Goal: Transaction & Acquisition: Purchase product/service

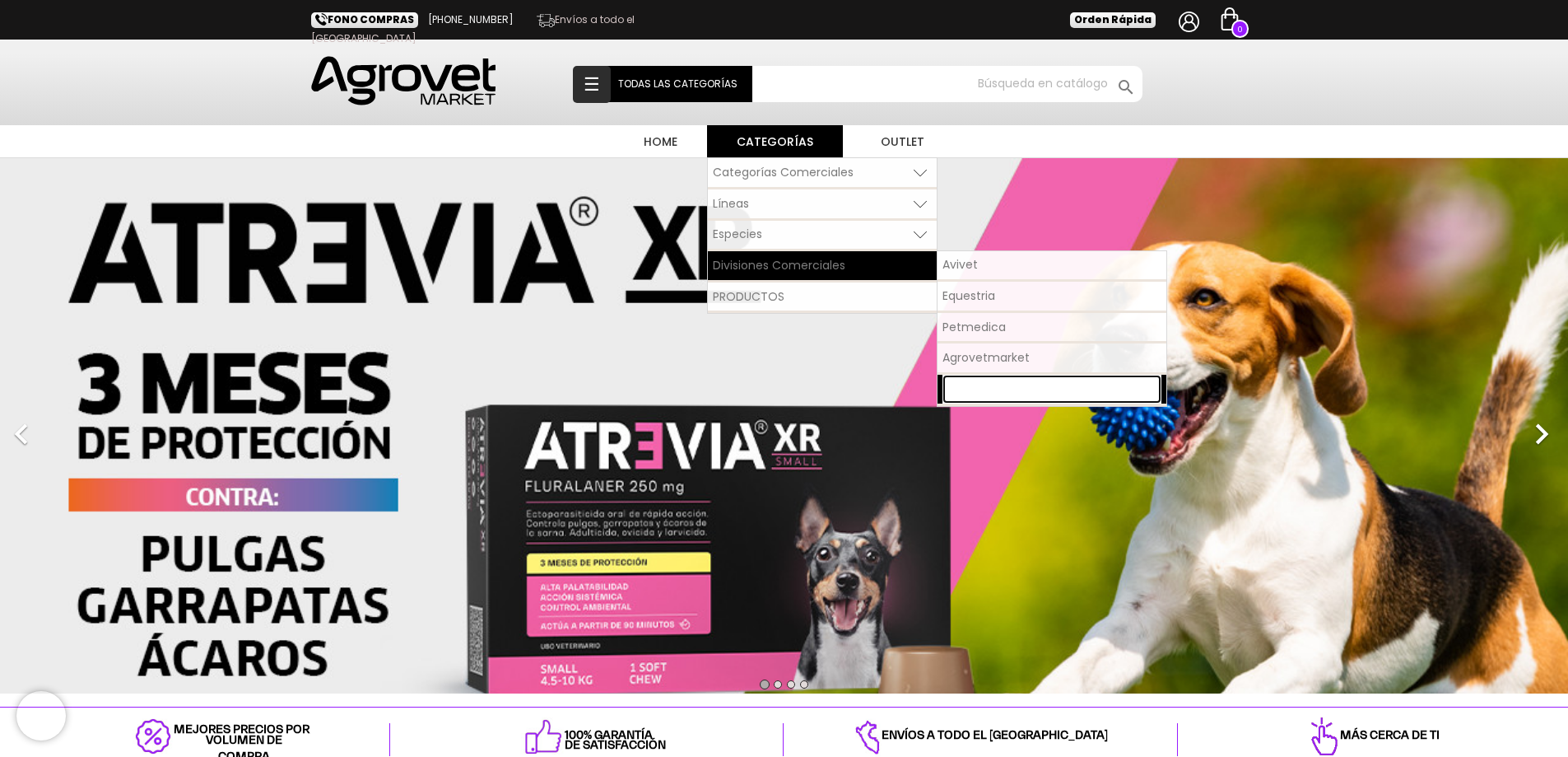
click at [1002, 394] on span "Pet Nutriscience" at bounding box center [989, 388] width 94 height 16
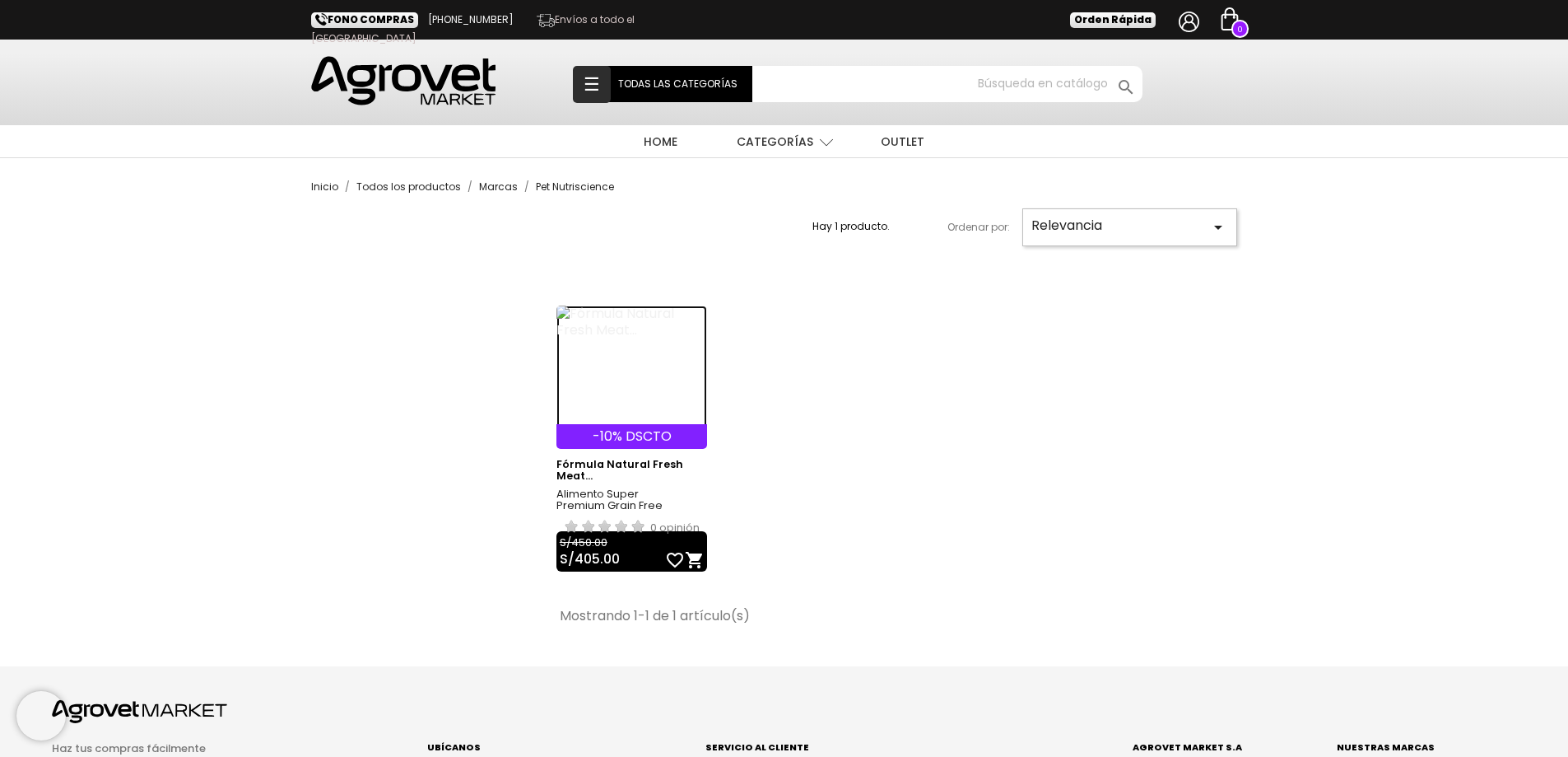
click at [637, 321] on img at bounding box center [631, 367] width 150 height 124
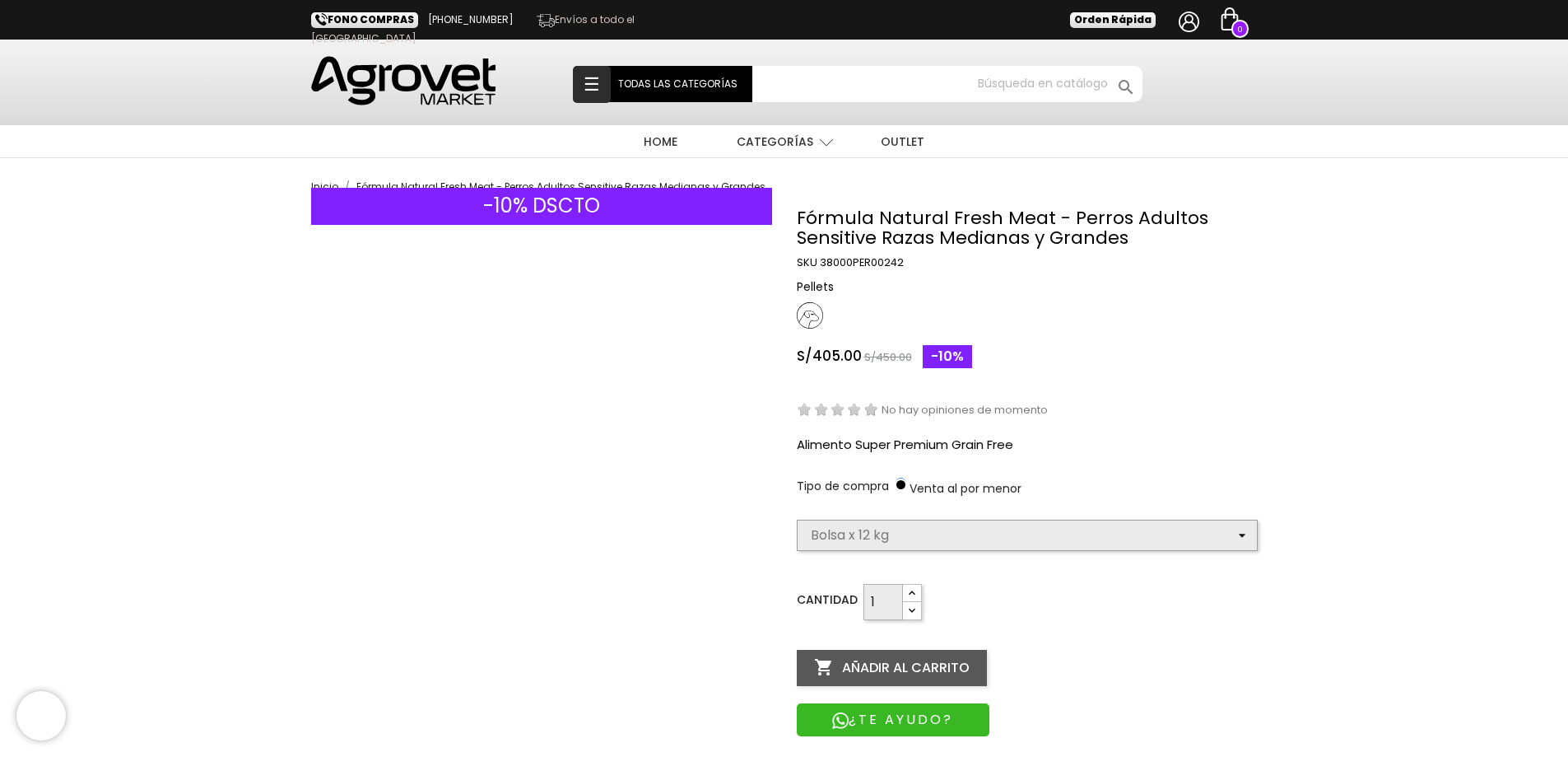
click at [908, 539] on select "Elige la presentación comercial que deseas Bolsa x 12 kg" at bounding box center [1027, 535] width 461 height 32
select select "385"
click at [797, 519] on select "Elige la presentación comercial que deseas Bolsa x 12 kg" at bounding box center [1027, 535] width 461 height 32
select select "385"
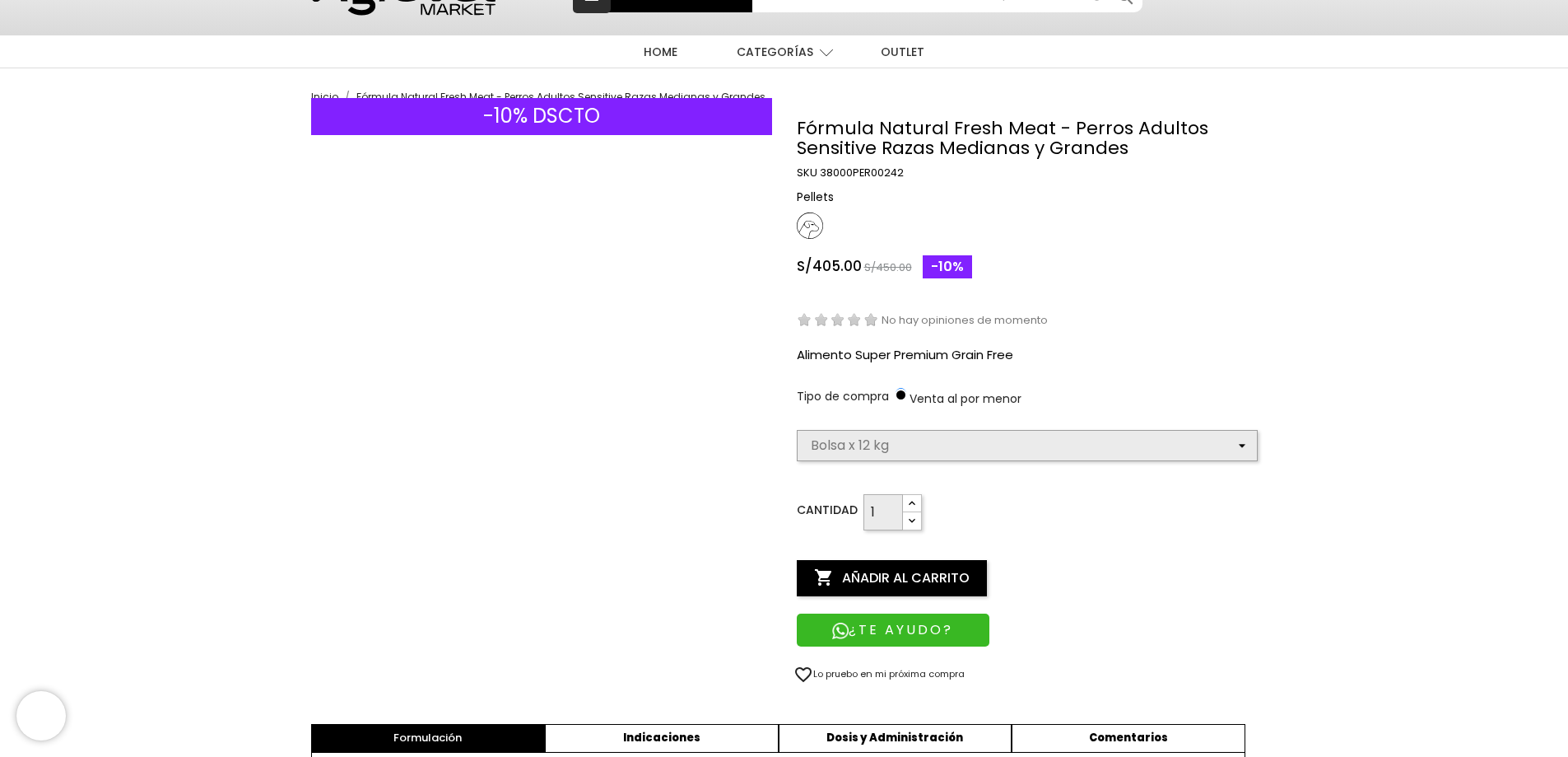
scroll to position [247, 0]
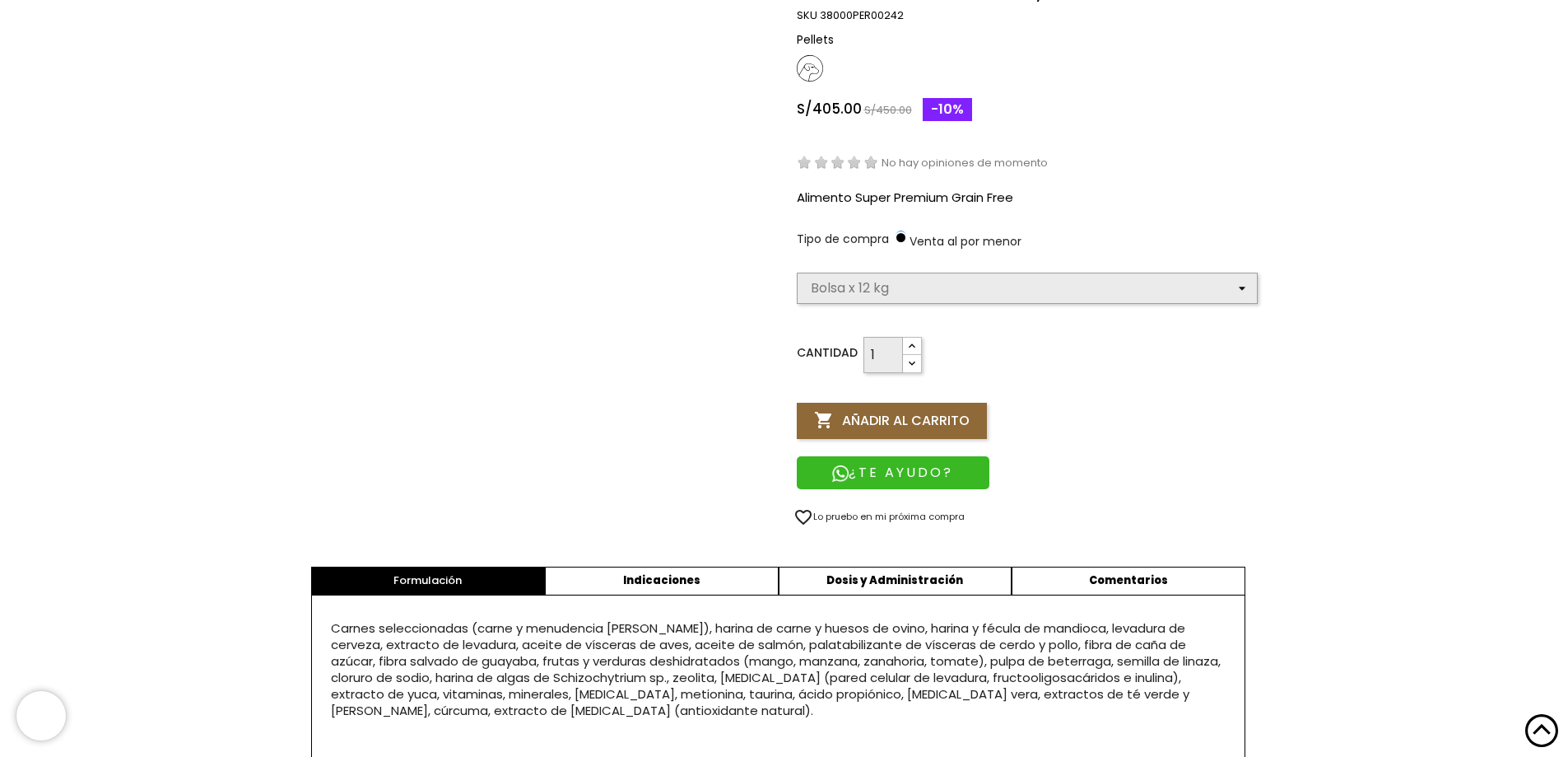
click at [836, 420] on button " Añadir al carrito" at bounding box center [892, 421] width 191 height 36
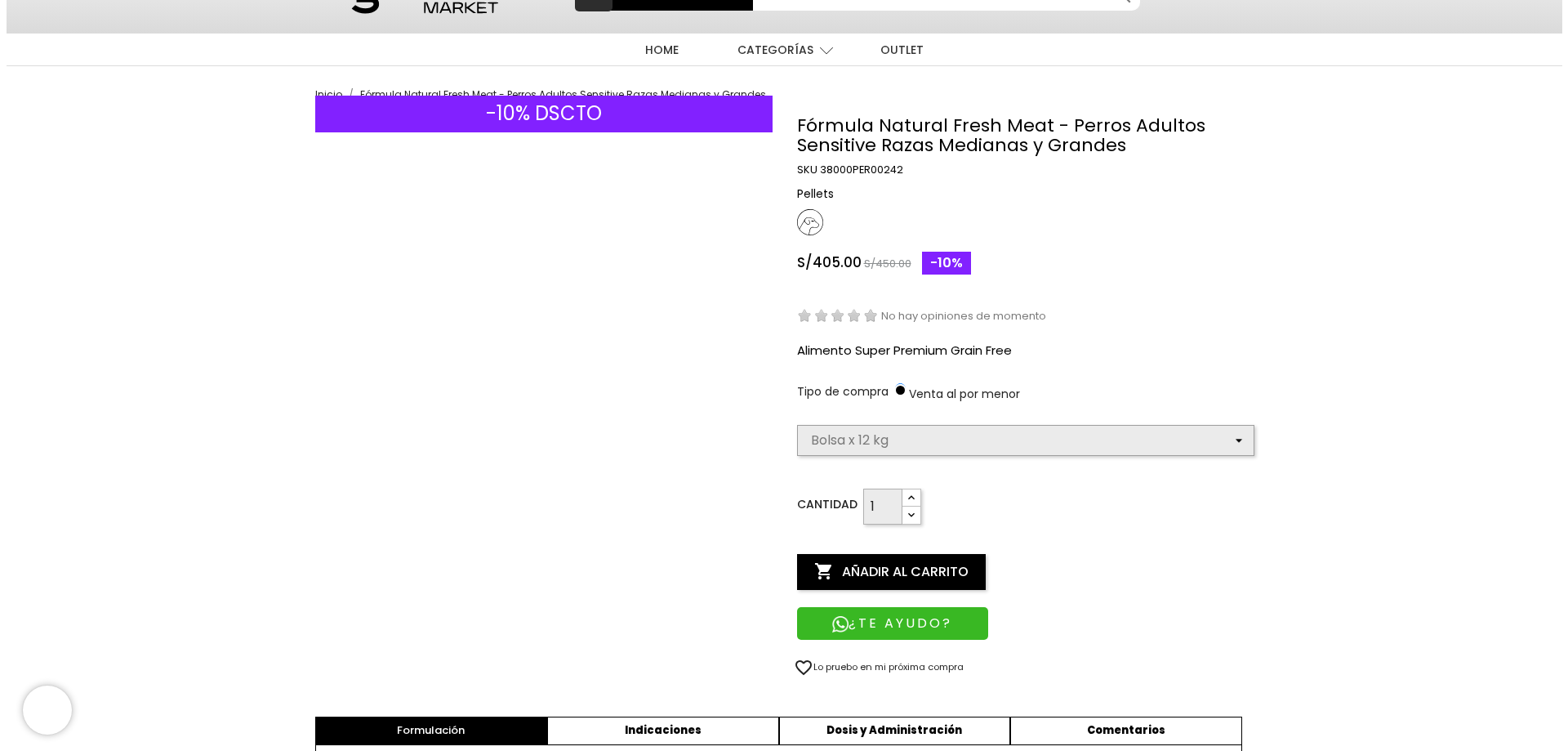
scroll to position [0, 0]
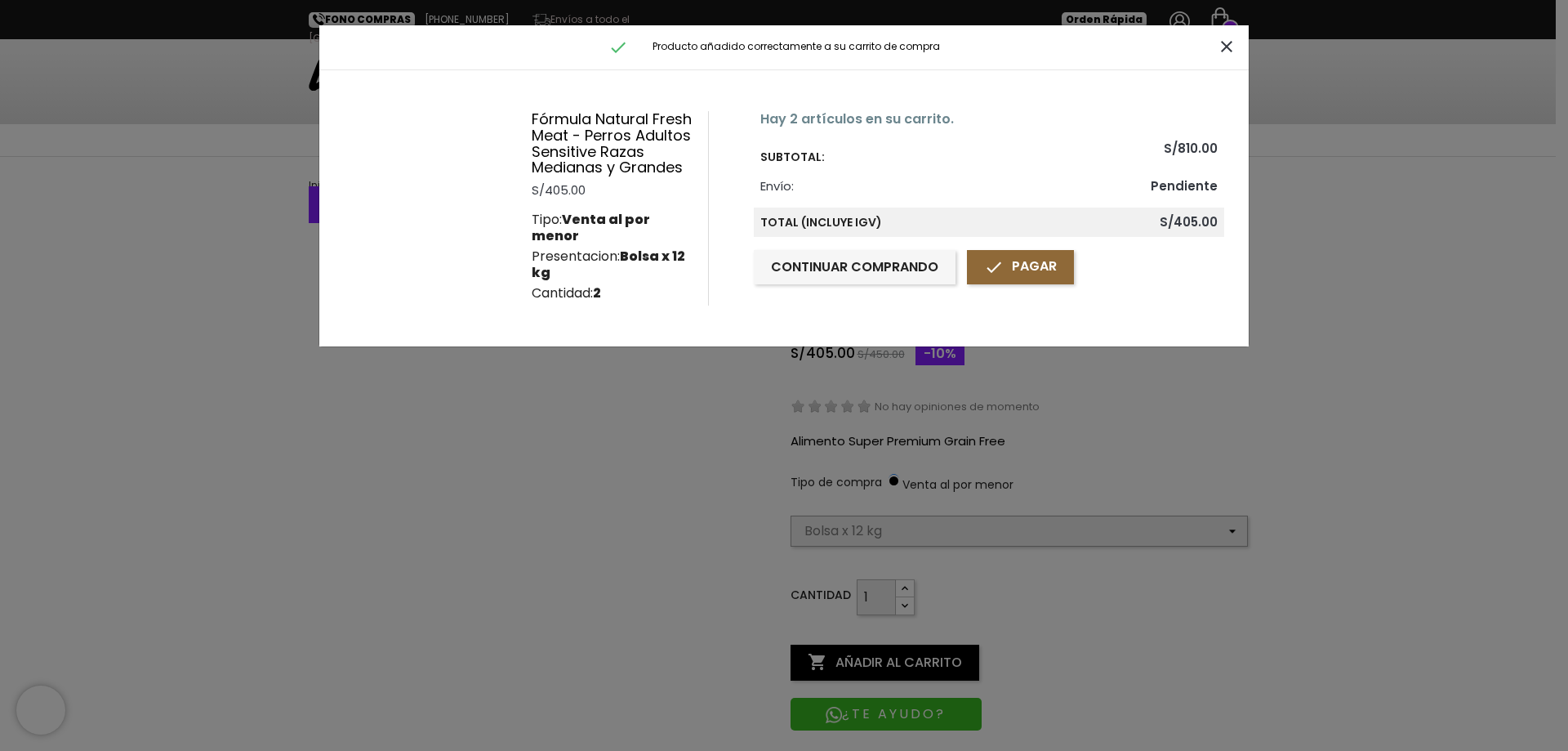
click at [1007, 276] on link " Pagar" at bounding box center [1021, 267] width 107 height 34
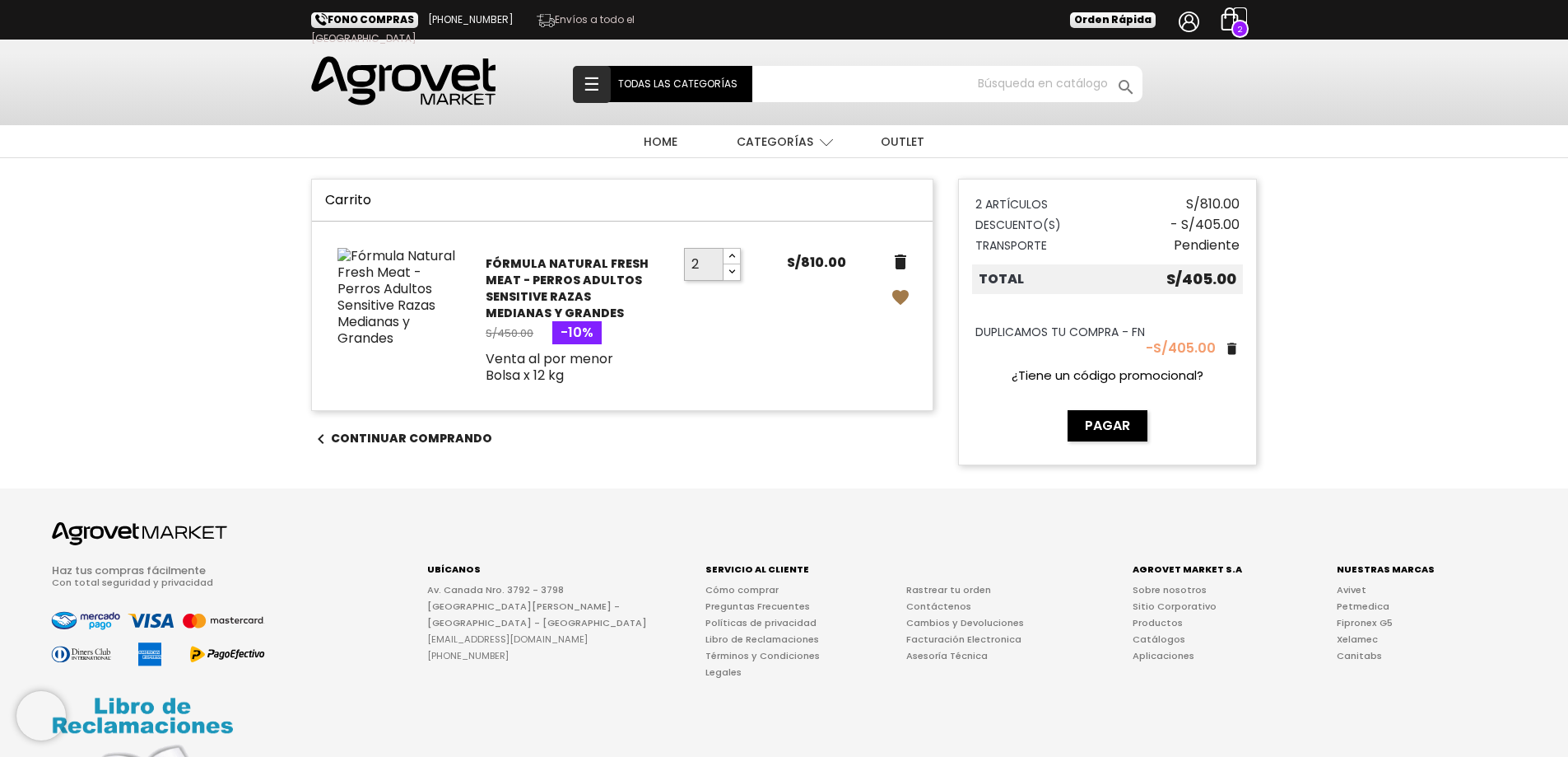
click at [1228, 23] on img at bounding box center [1230, 19] width 23 height 23
click at [443, 87] on img at bounding box center [403, 80] width 185 height 50
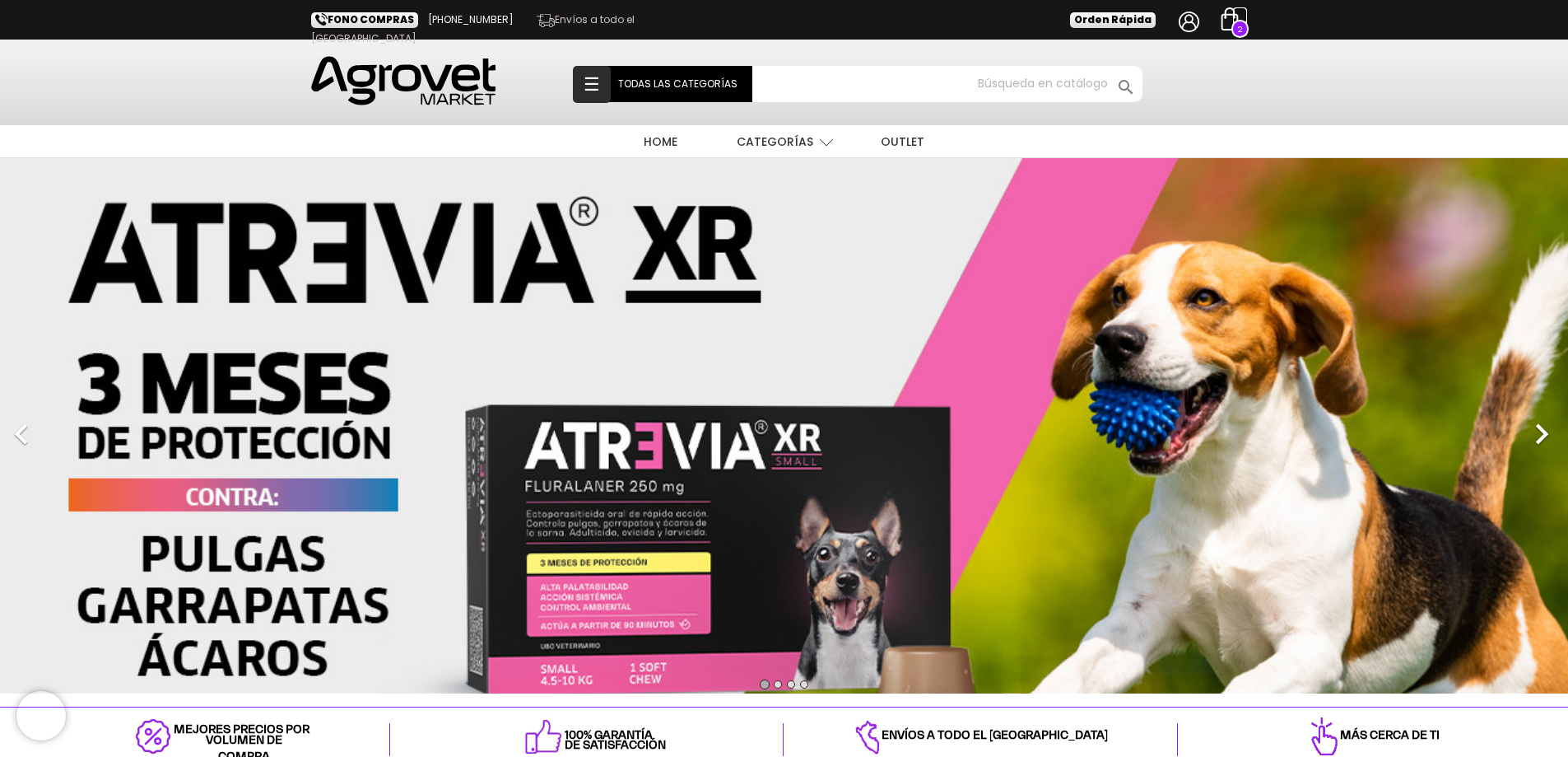
click at [1229, 25] on img at bounding box center [1230, 19] width 23 height 23
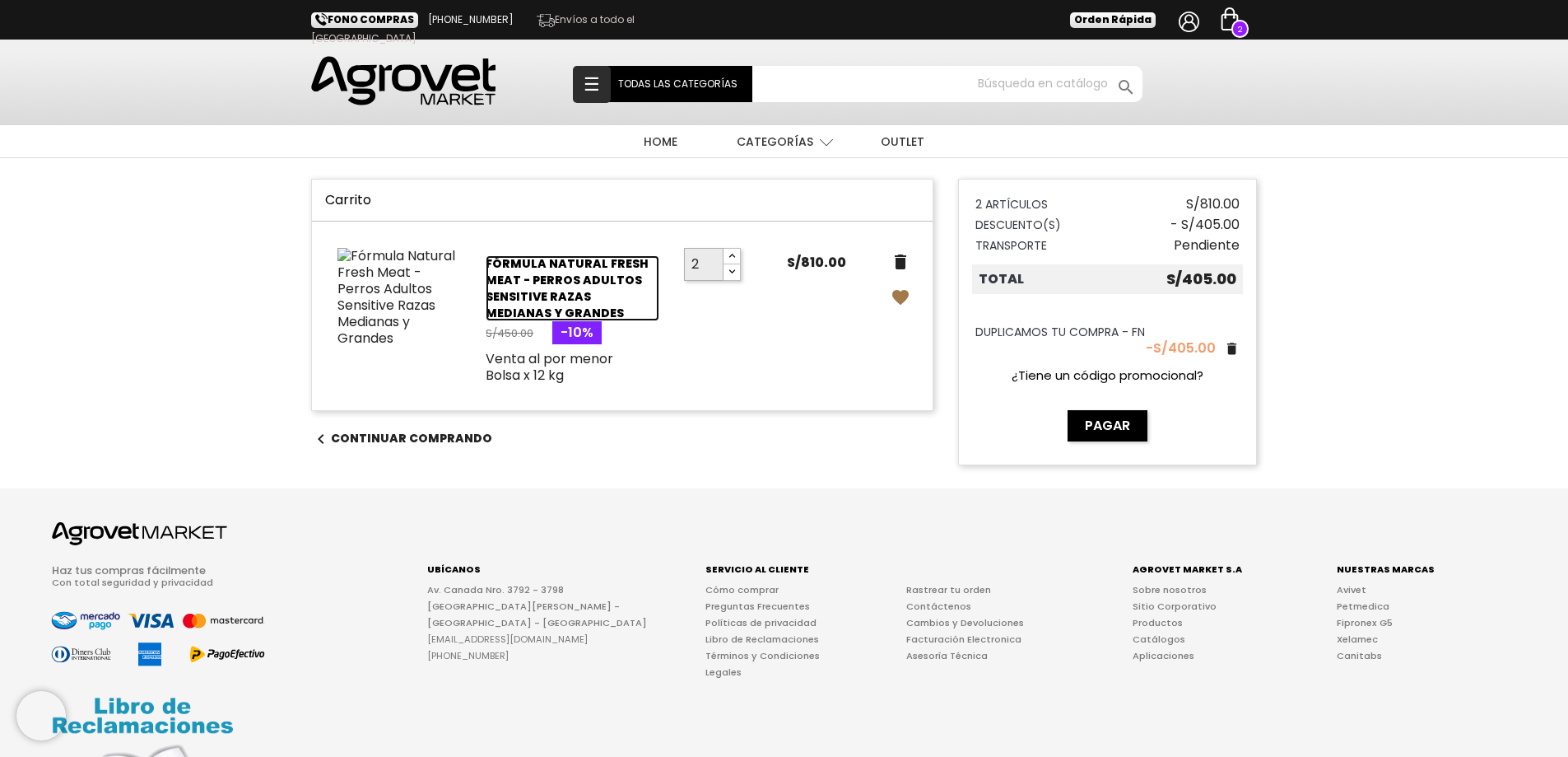
click at [562, 263] on link "Fórmula Natural Fresh Meat - Perros Adultos Sensitive Razas Medianas y Grandes" at bounding box center [572, 287] width 173 height 66
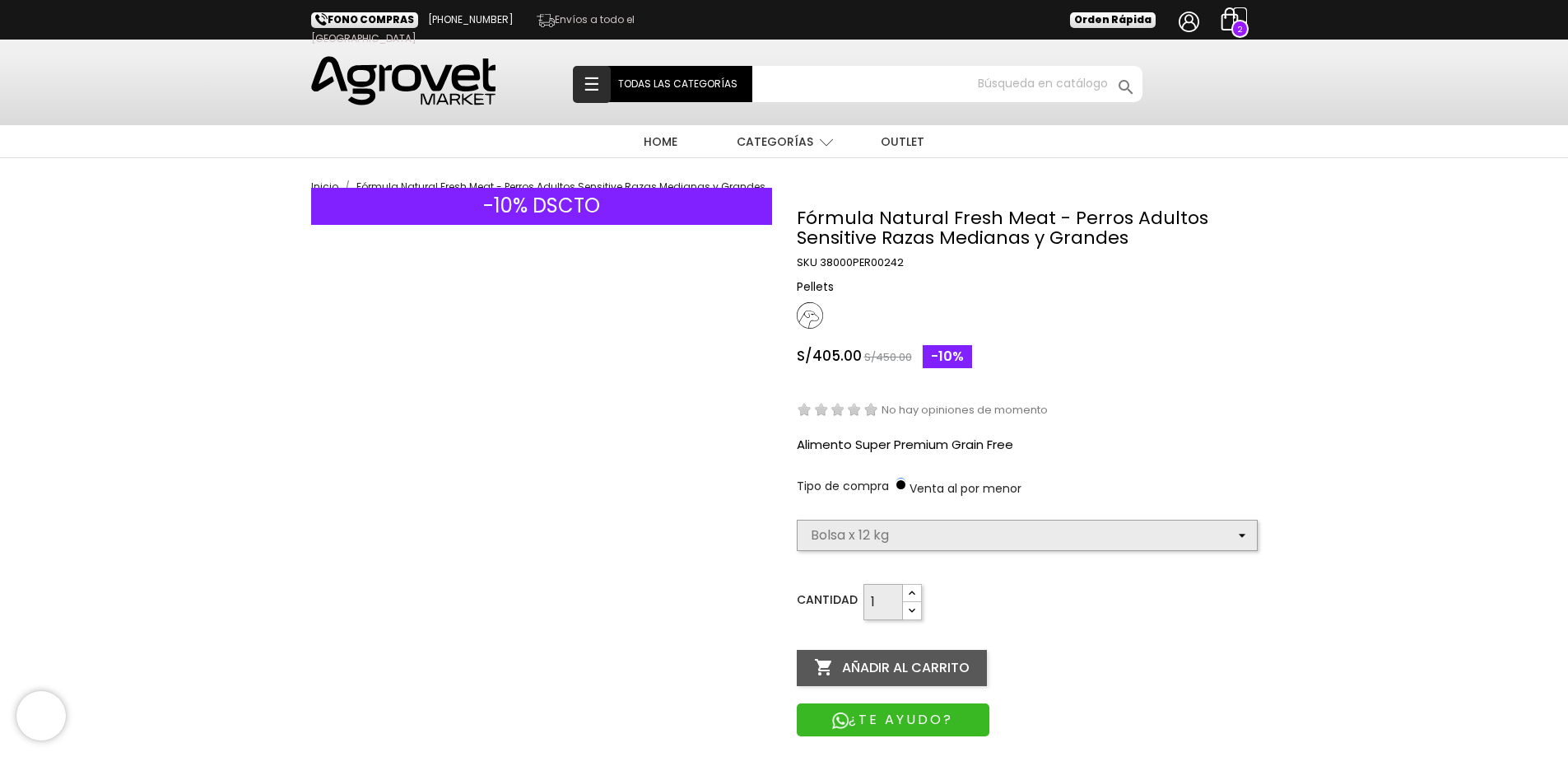
click at [1233, 21] on img at bounding box center [1230, 19] width 23 height 23
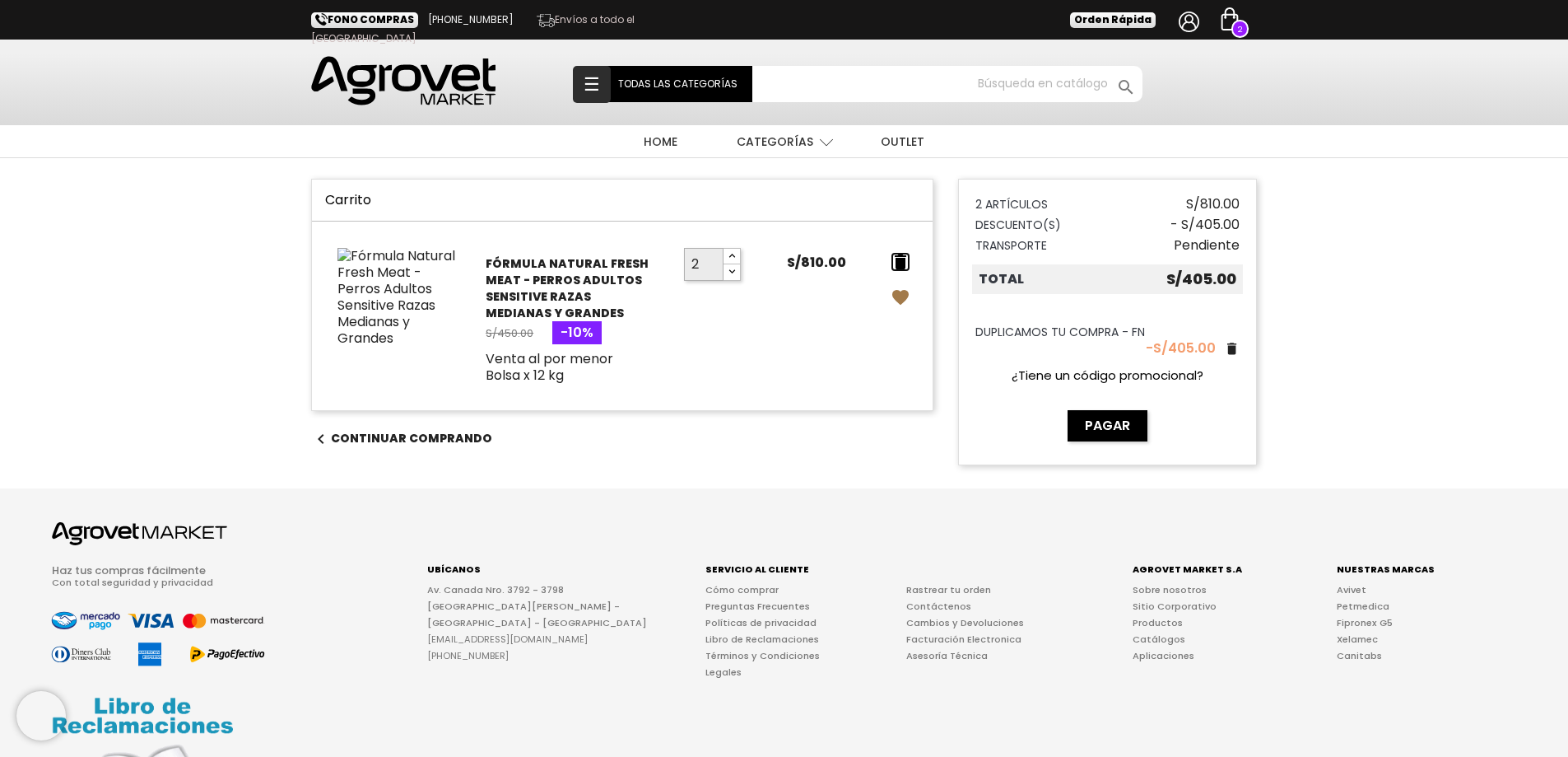
click at [906, 263] on icon "delete" at bounding box center [900, 262] width 20 height 20
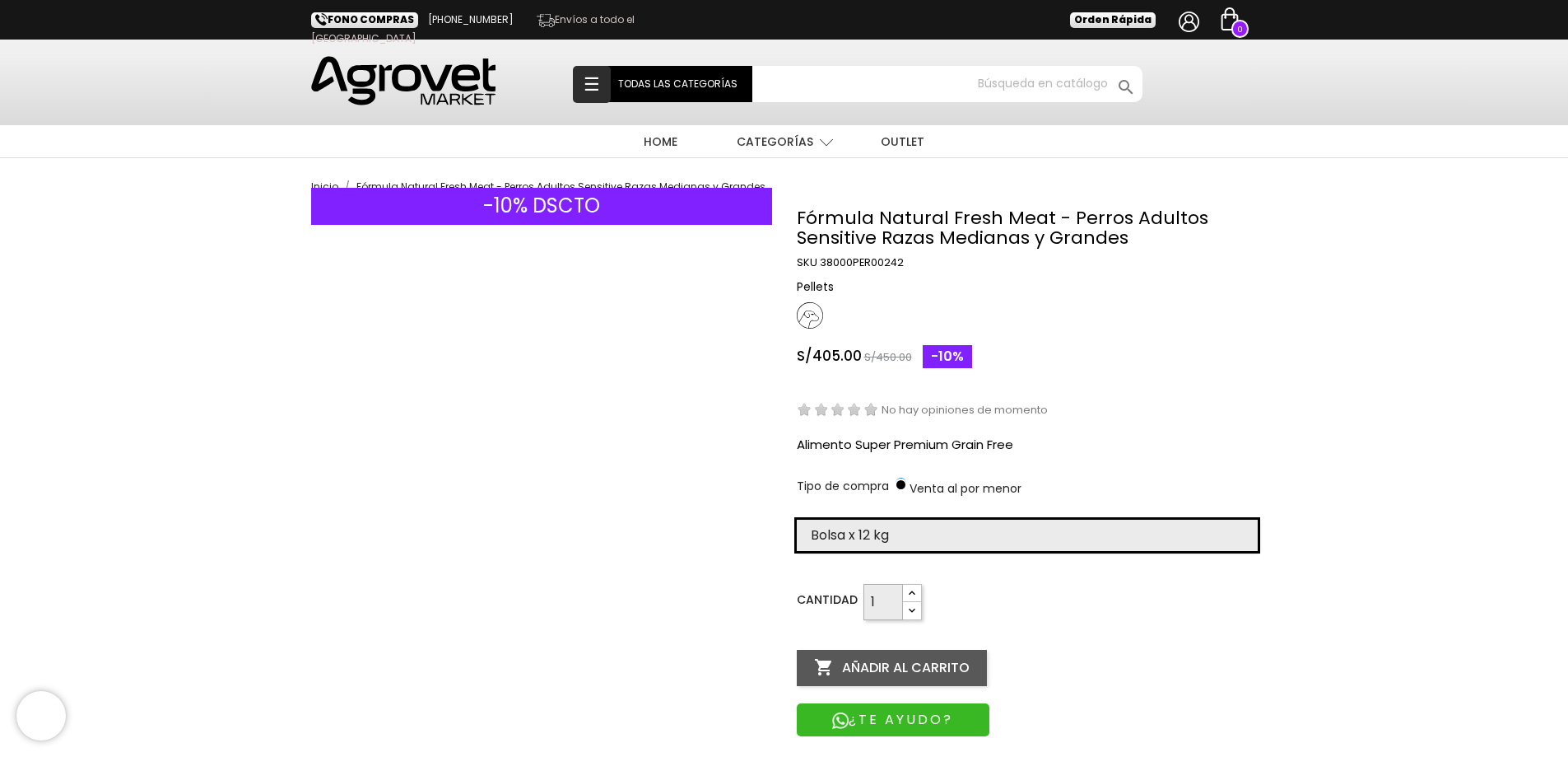
click at [930, 531] on select "Elige la presentación comercial que deseas Bolsa x 12 kg" at bounding box center [1027, 535] width 461 height 32
select select "385"
click at [797, 519] on select "Elige la presentación comercial que deseas Bolsa x 12 kg" at bounding box center [1027, 535] width 461 height 32
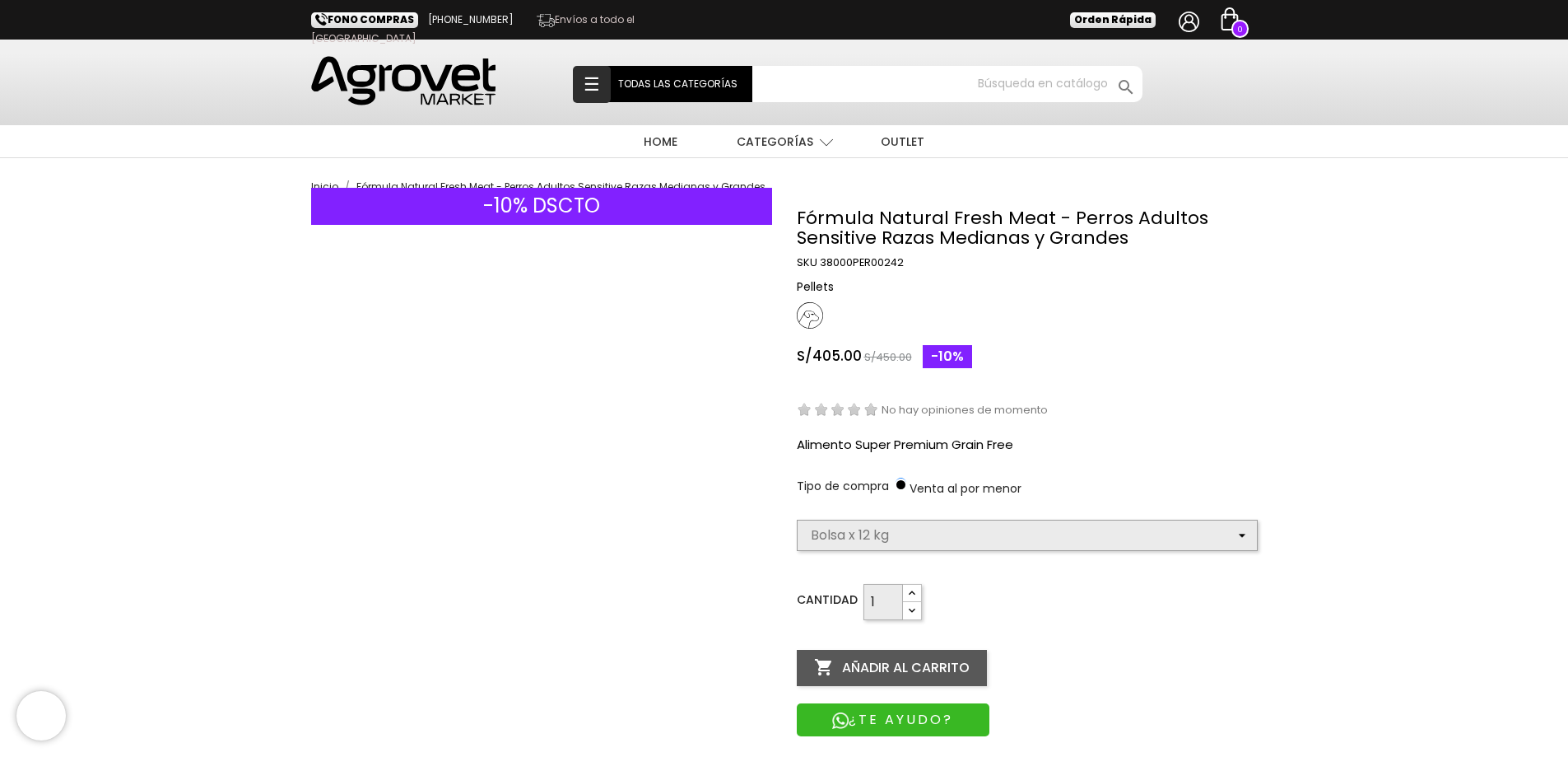
select select "385"
click at [875, 663] on button " Añadir al carrito" at bounding box center [892, 668] width 191 height 36
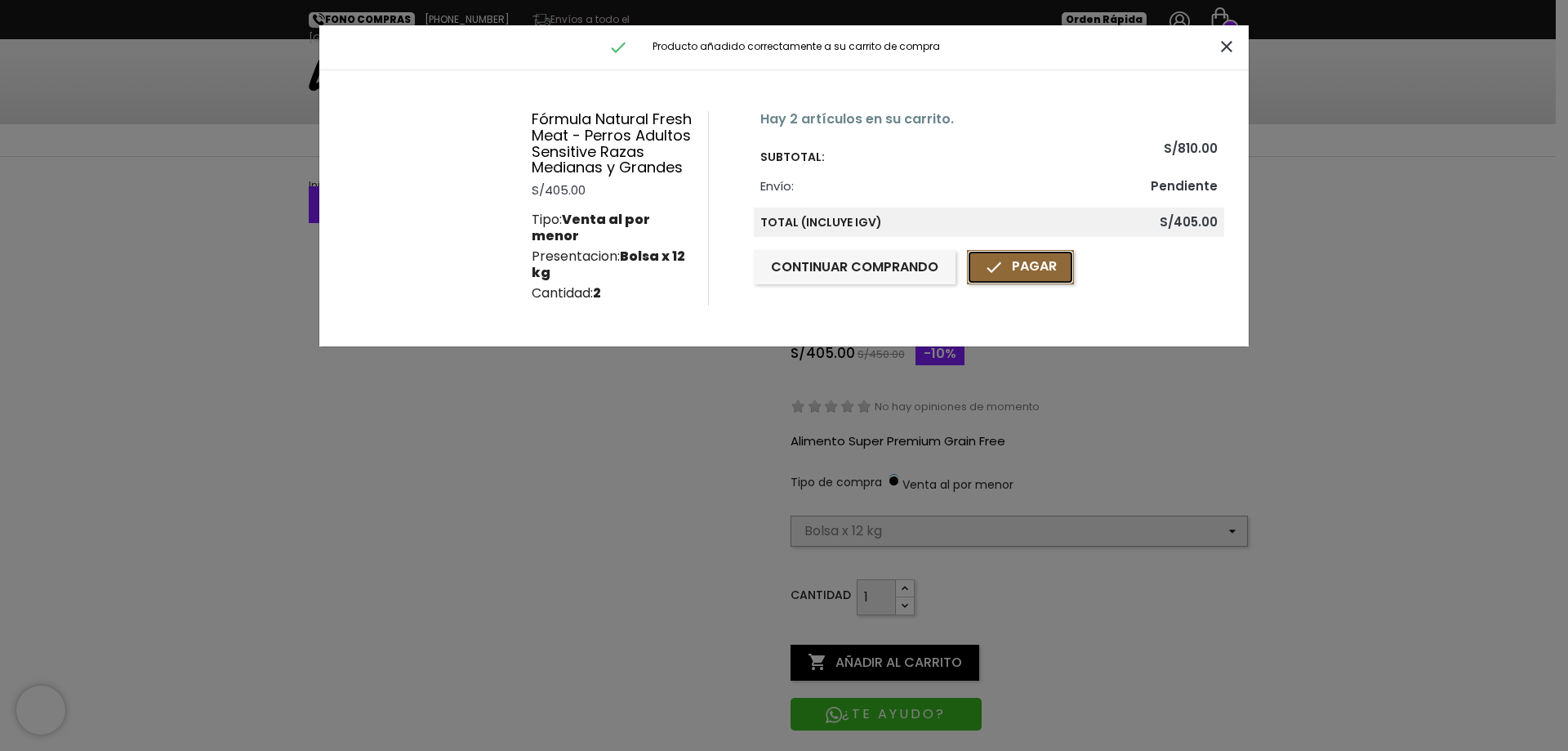
click at [1032, 271] on link " Pagar" at bounding box center [1021, 267] width 107 height 34
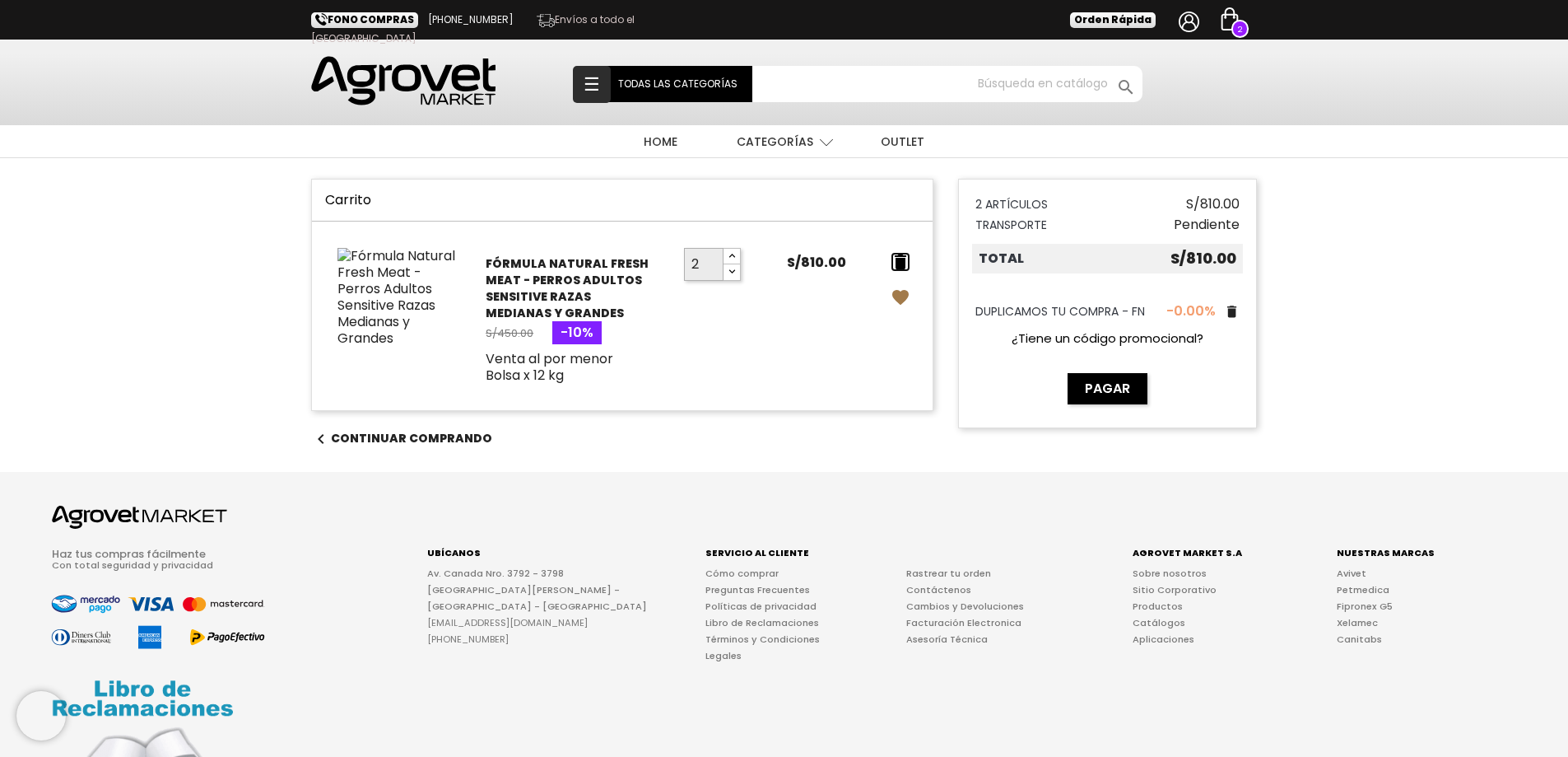
click at [903, 257] on icon "delete" at bounding box center [900, 262] width 20 height 20
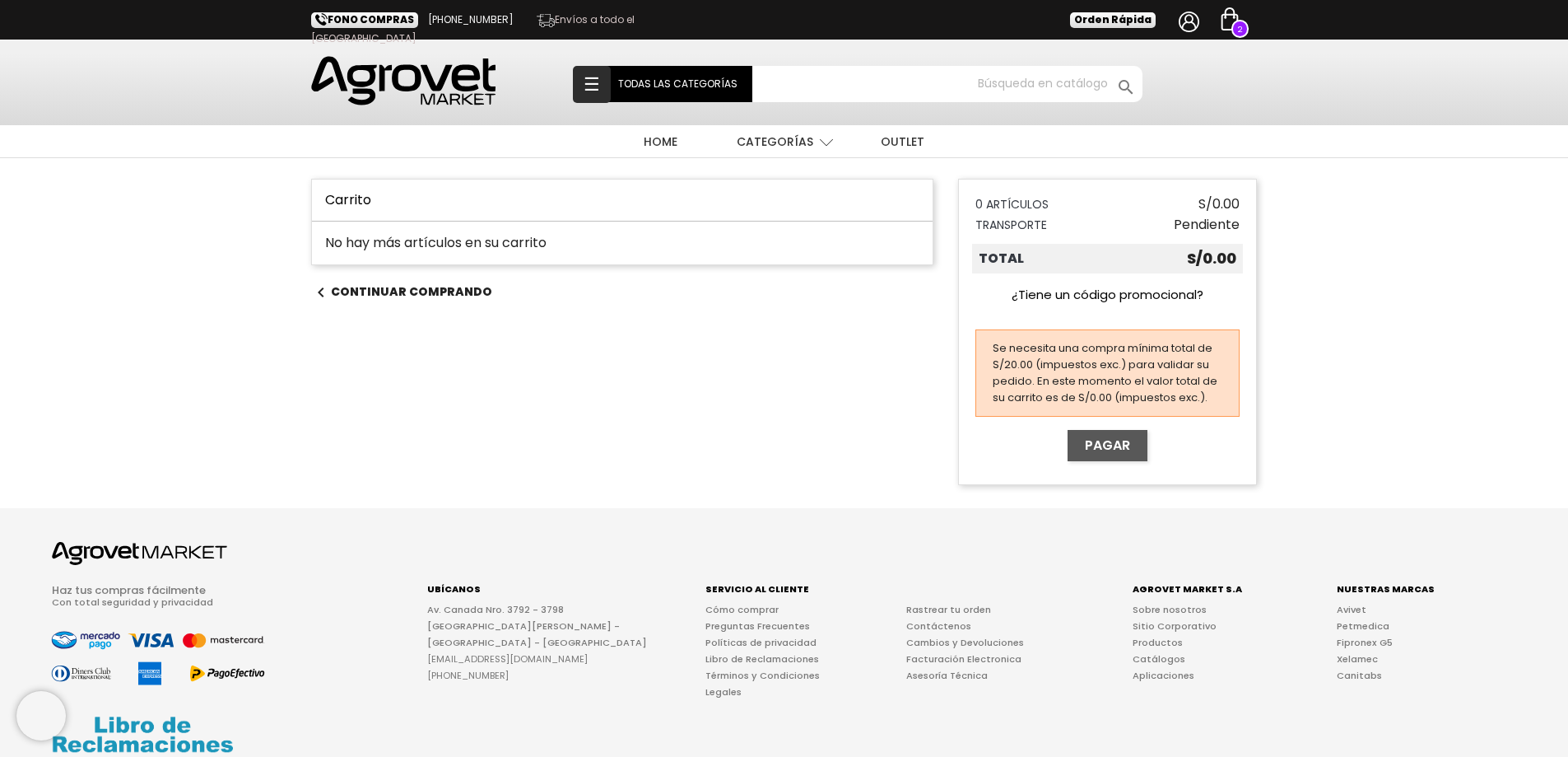
click at [599, 75] on span "☰" at bounding box center [592, 84] width 38 height 37
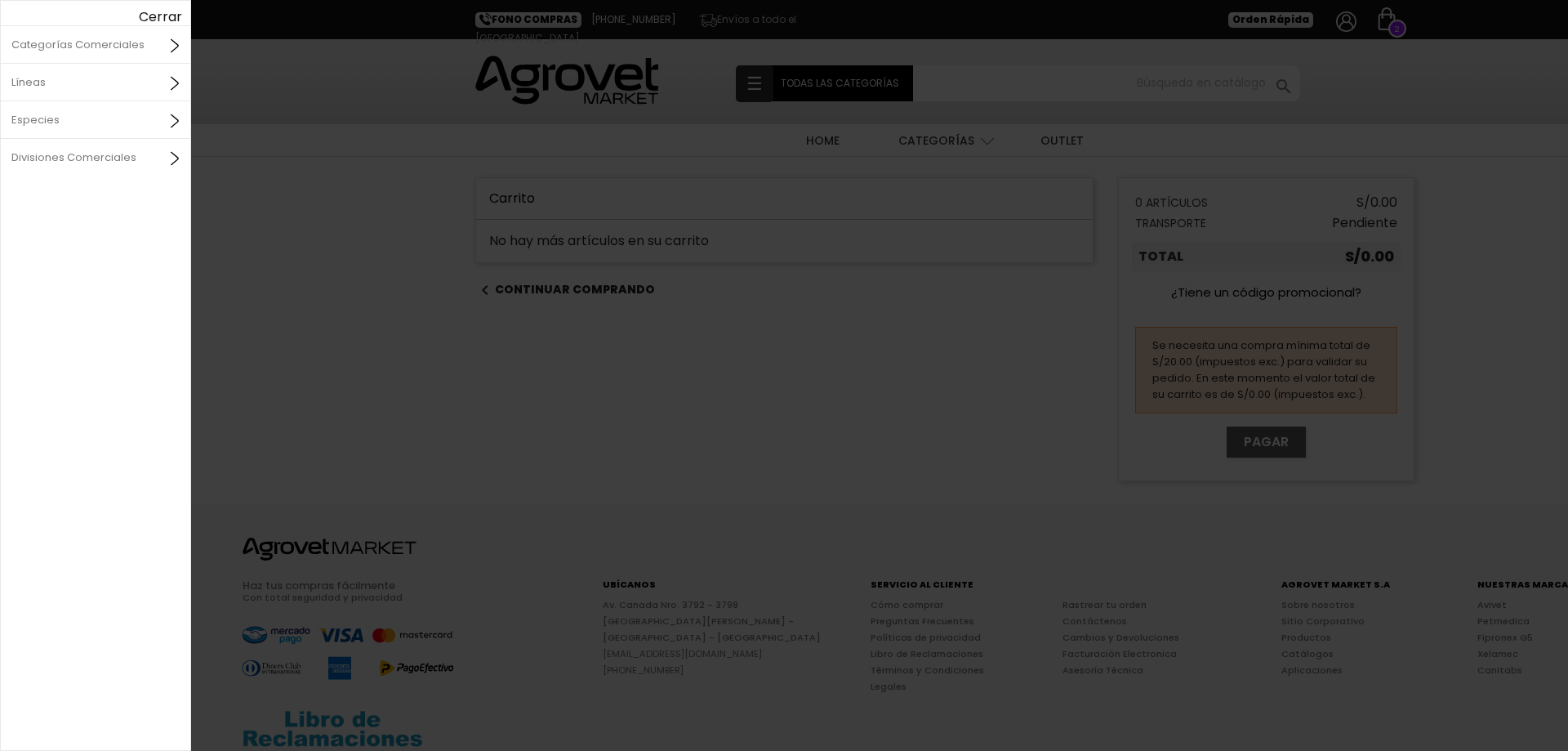
click at [393, 145] on div at bounding box center [945, 466] width 1508 height 932
click at [163, 15] on div "Cerrar" at bounding box center [91, 16] width 182 height 16
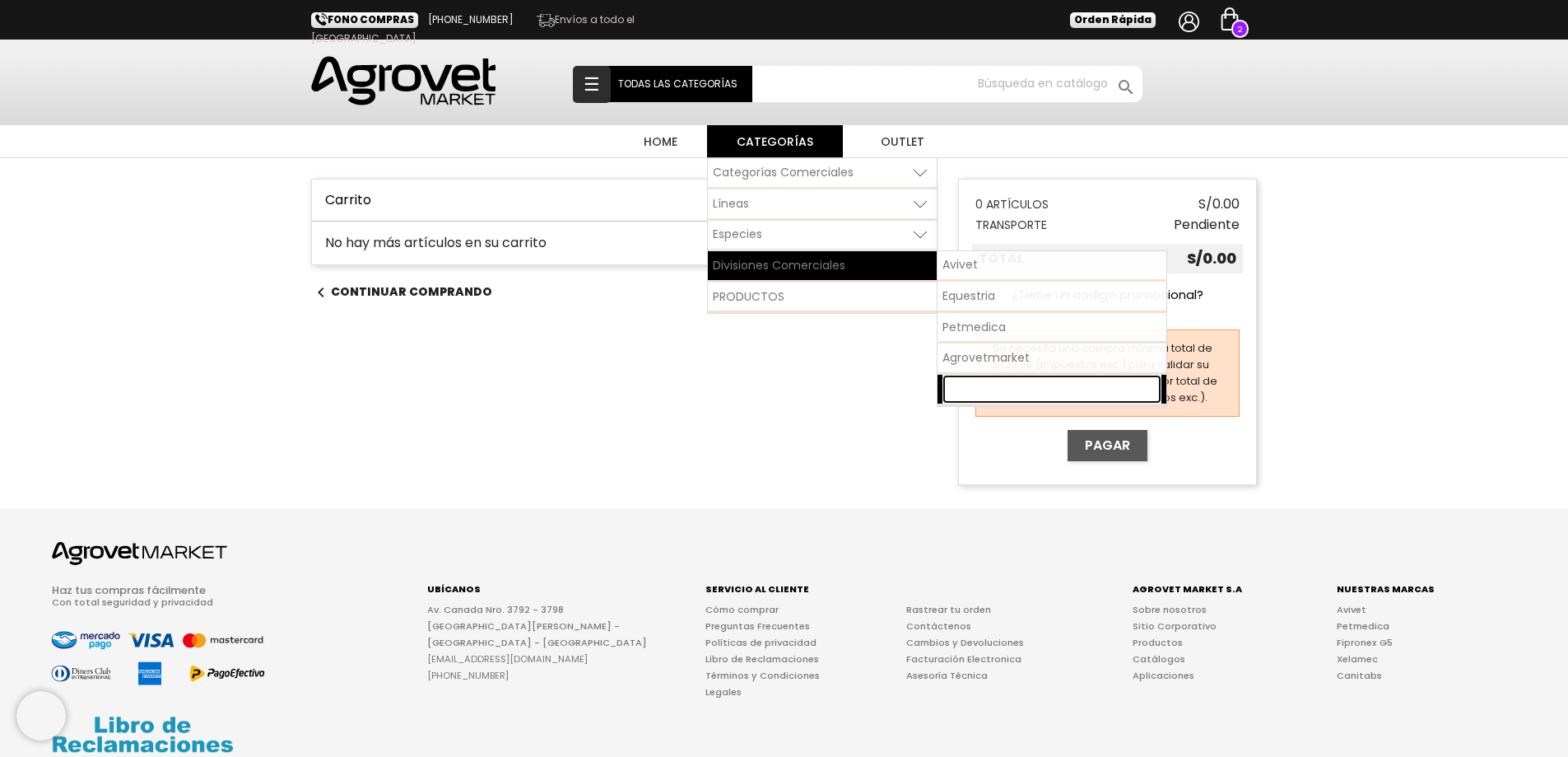
click at [994, 380] on span "Pet Nutriscience" at bounding box center [989, 388] width 94 height 16
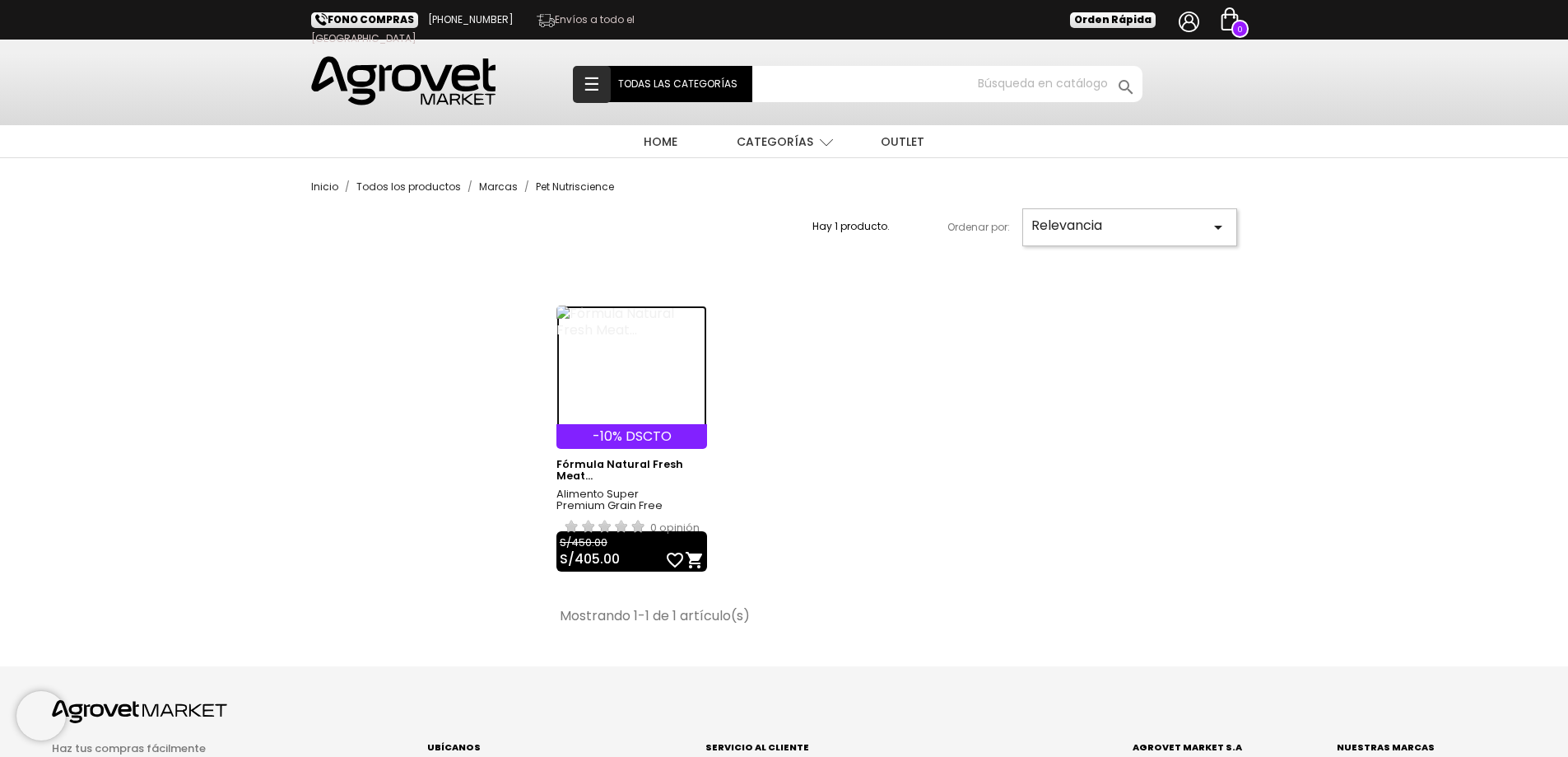
click at [612, 334] on img at bounding box center [631, 367] width 150 height 124
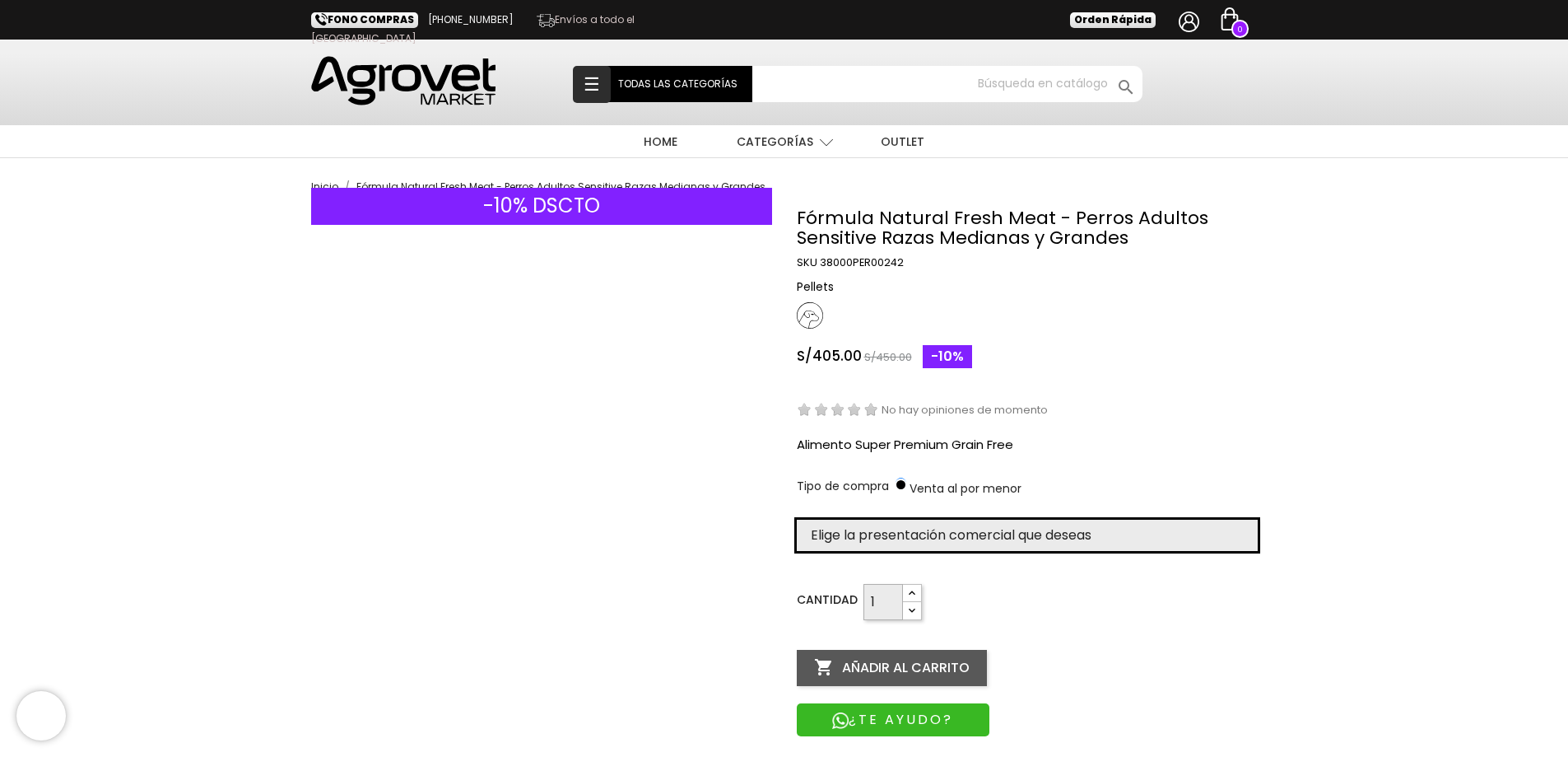
click at [1014, 532] on select "Elige la presentación comercial que deseas Bolsa x 12 kg" at bounding box center [1027, 535] width 461 height 32
select select "385"
click at [797, 519] on select "Elige la presentación comercial que deseas Bolsa x 12 kg" at bounding box center [1027, 535] width 461 height 32
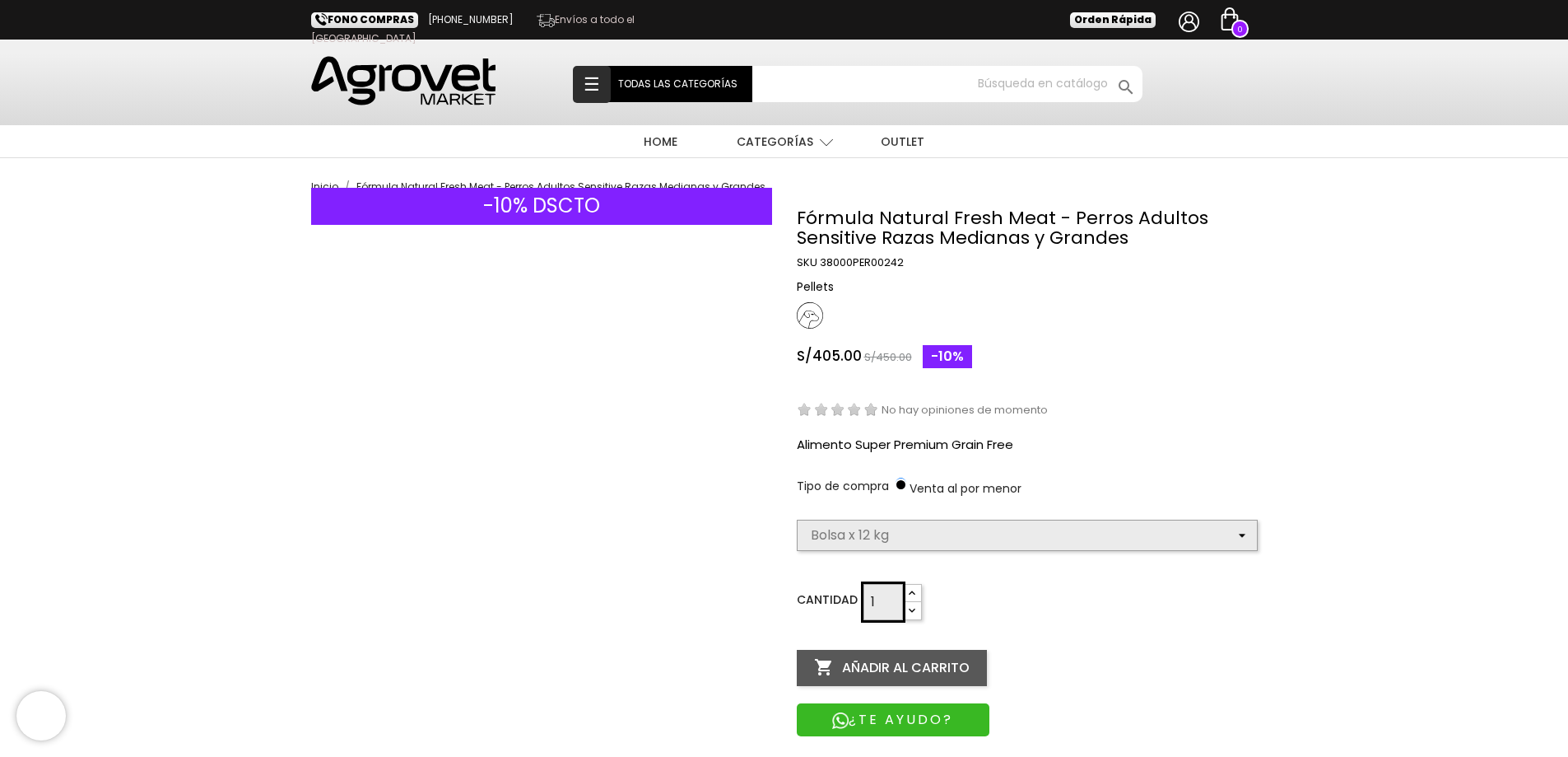
select select "385"
click at [958, 670] on button " Añadir al carrito" at bounding box center [892, 668] width 191 height 36
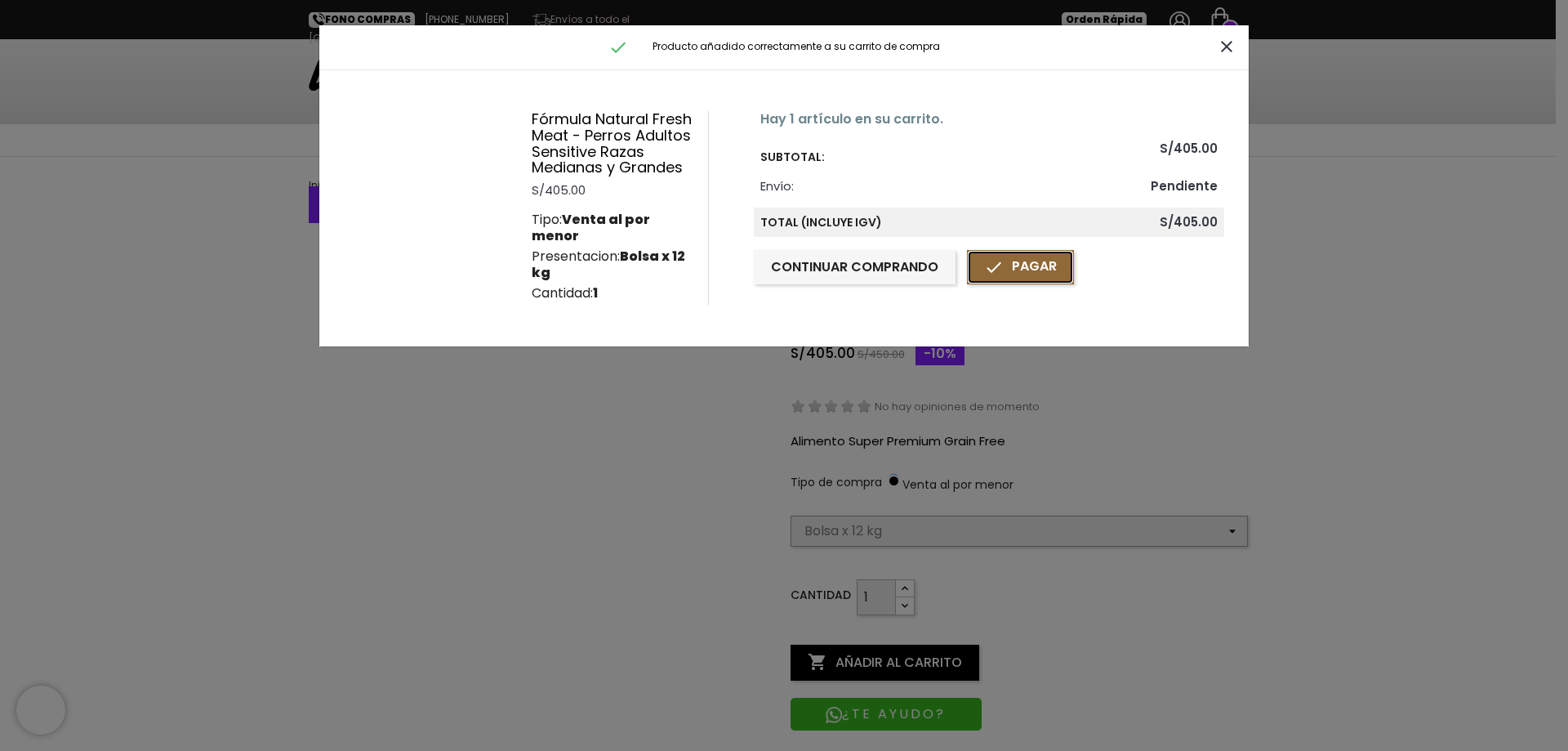
click at [1001, 278] on link " Pagar" at bounding box center [1021, 267] width 107 height 34
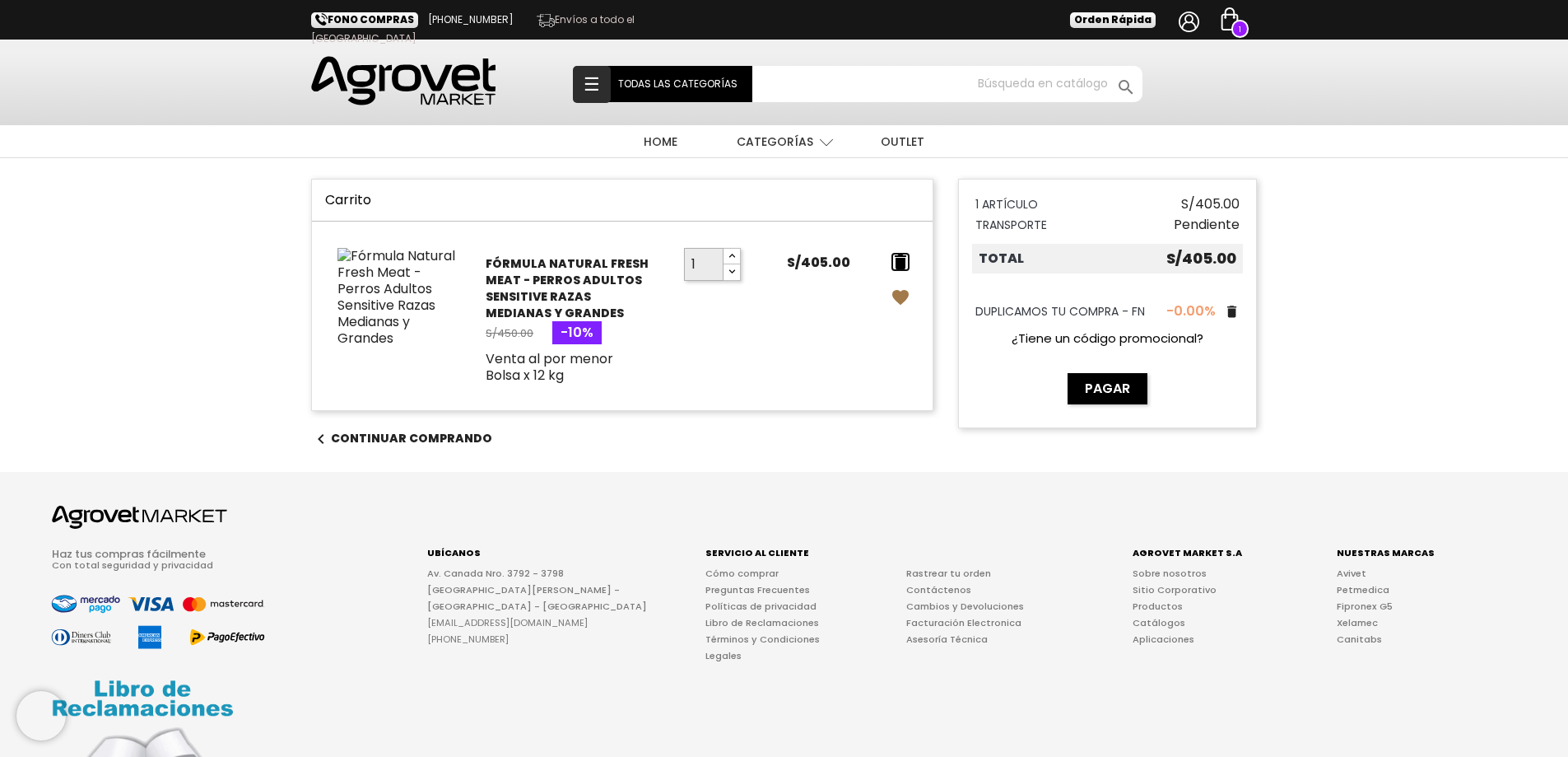
click at [902, 259] on icon "delete" at bounding box center [900, 262] width 20 height 20
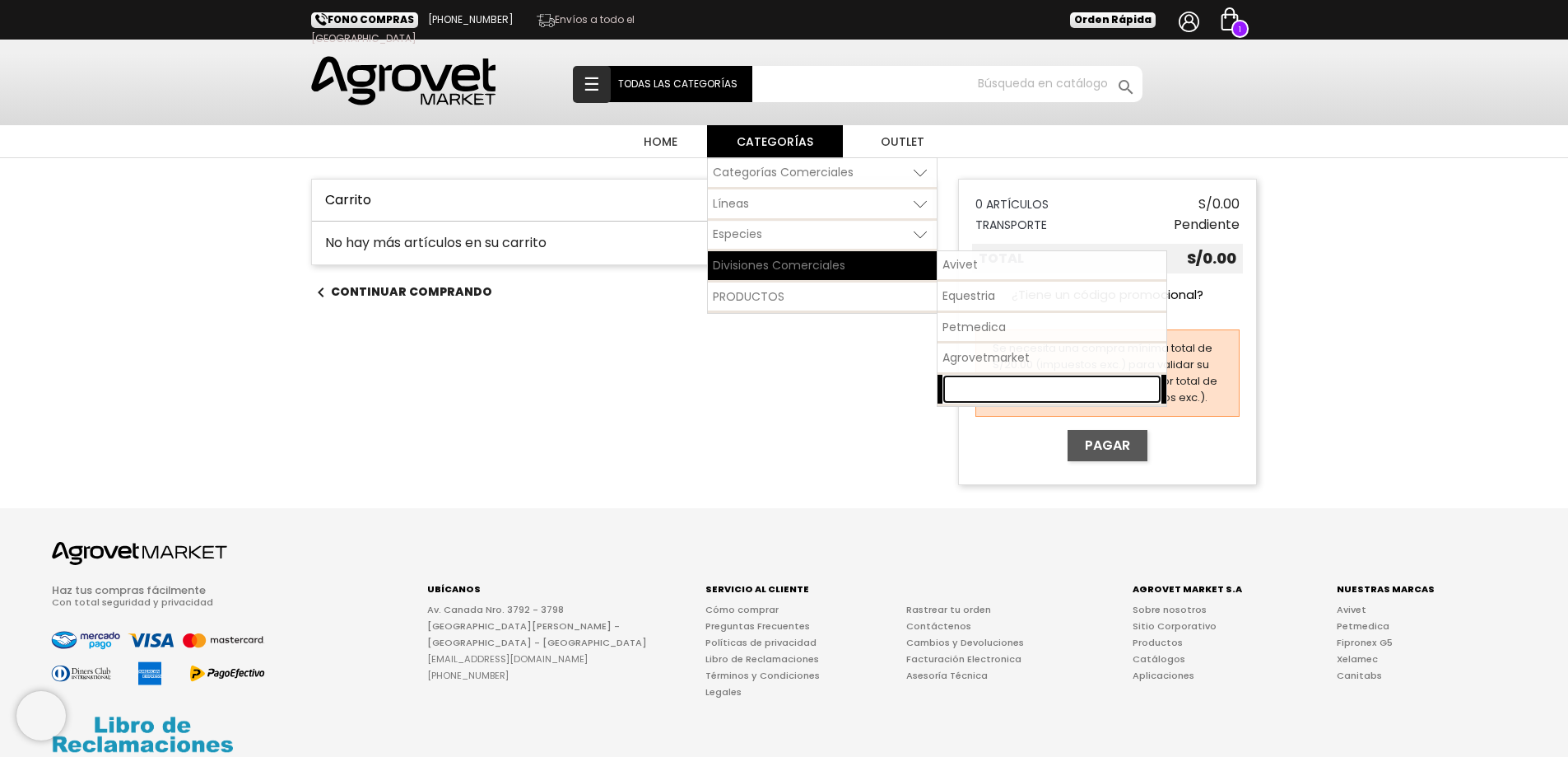
click at [1006, 390] on span "Pet Nutriscience" at bounding box center [989, 388] width 94 height 16
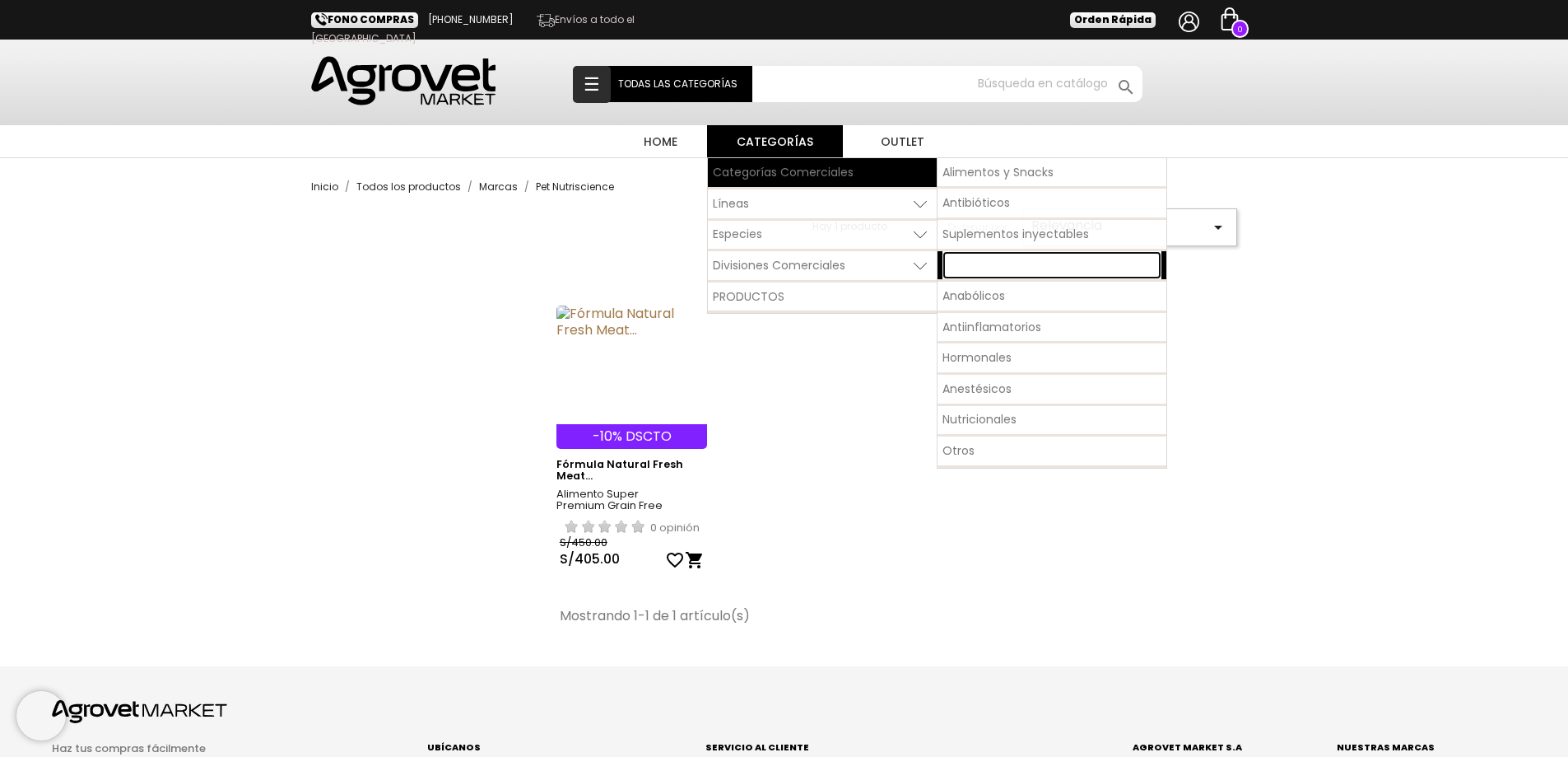
click at [993, 261] on span "Antiparasitarios" at bounding box center [987, 264] width 89 height 16
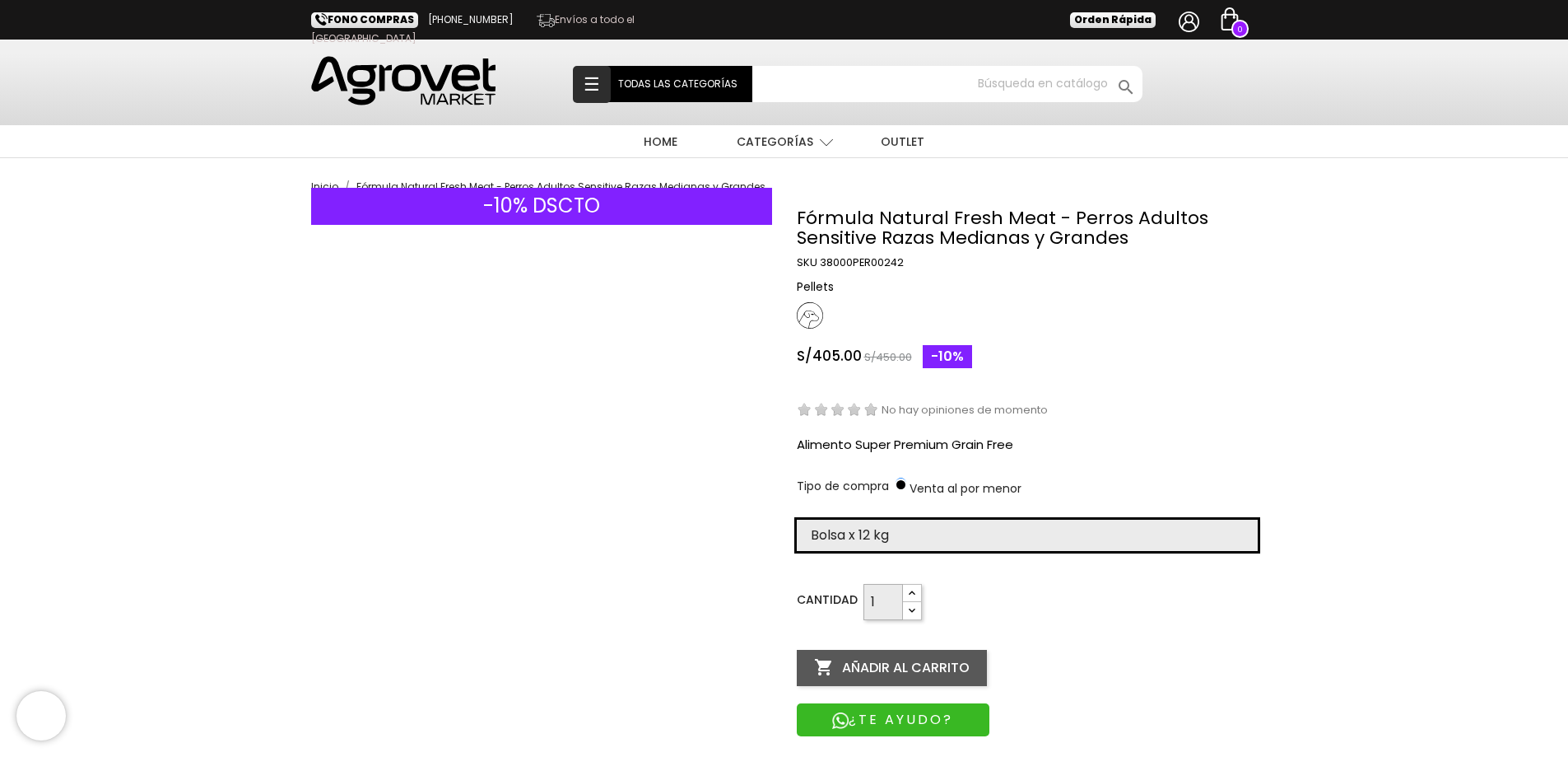
click at [897, 534] on select "Elige la presentación comercial que deseas Bolsa x 12 kg" at bounding box center [1027, 535] width 461 height 32
select select "385"
click at [797, 519] on select "Elige la presentación comercial que deseas Bolsa x 12 kg" at bounding box center [1027, 535] width 461 height 32
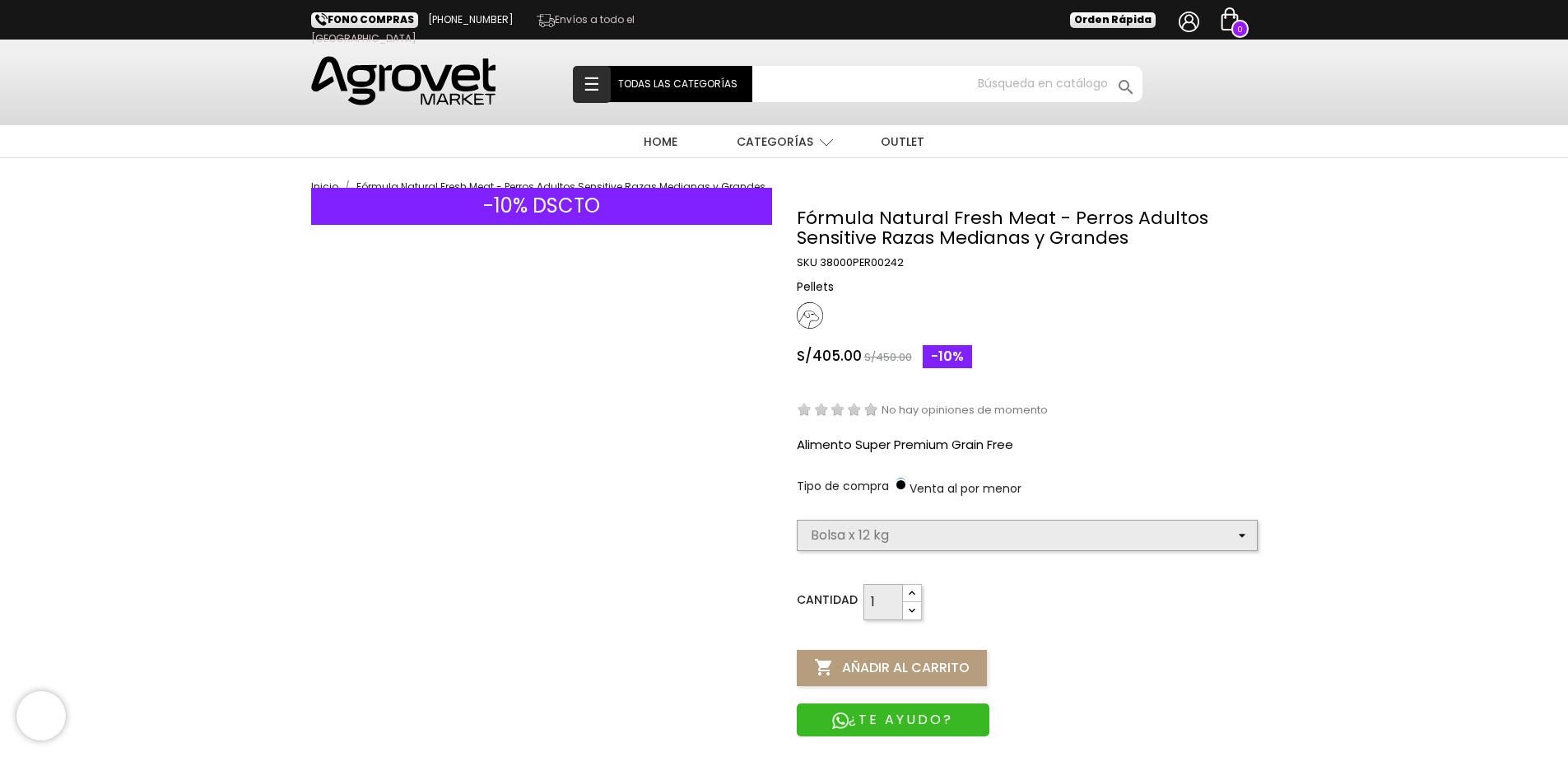
select select "385"
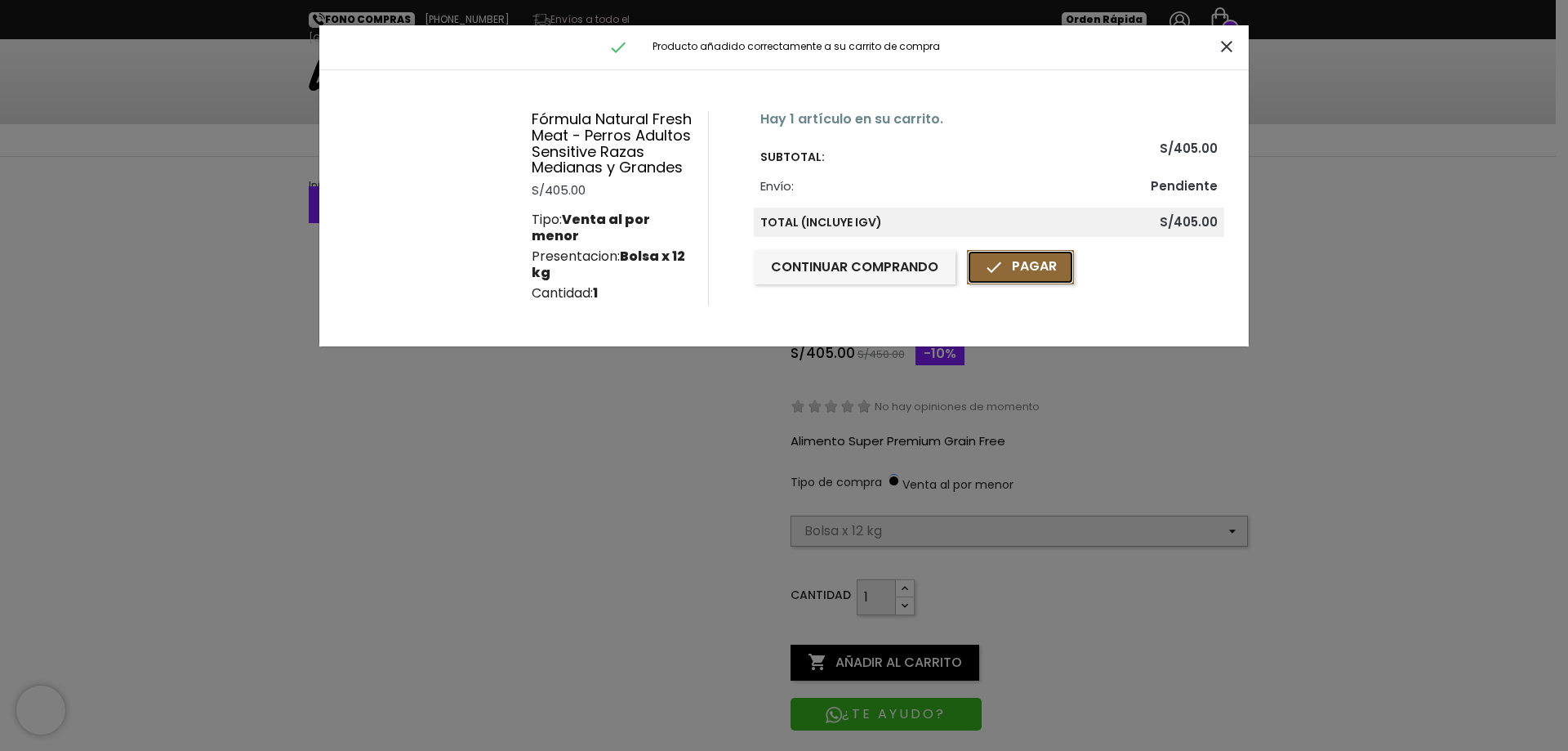
click at [1005, 262] on link " Pagar" at bounding box center [1021, 267] width 107 height 34
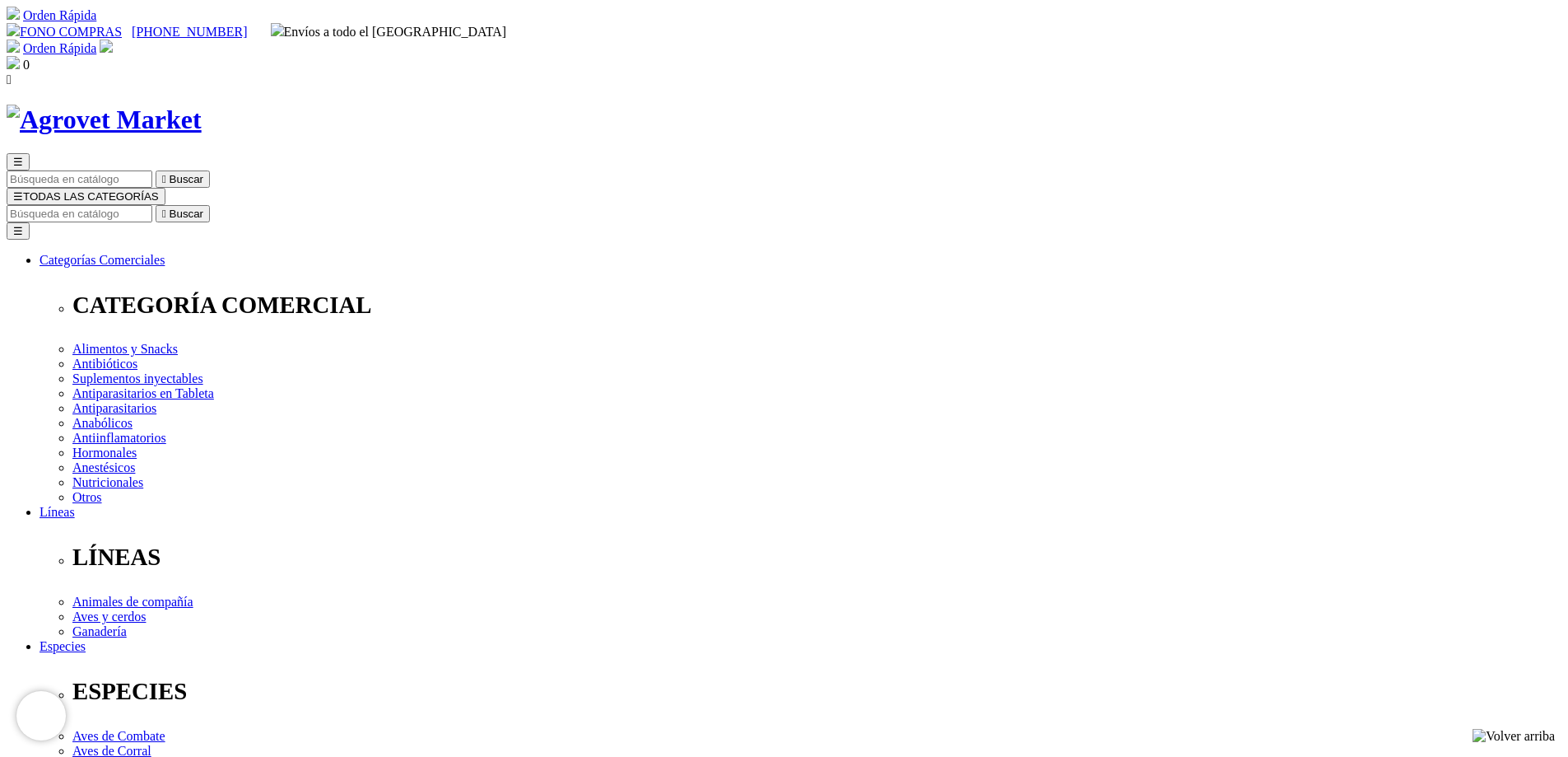
click at [152, 205] on input "Buscar" at bounding box center [80, 214] width 146 height 17
type input "atervia"
click at [155, 205] on button " Buscar" at bounding box center [182, 214] width 55 height 17
click at [152, 205] on input "atervia" at bounding box center [80, 214] width 146 height 17
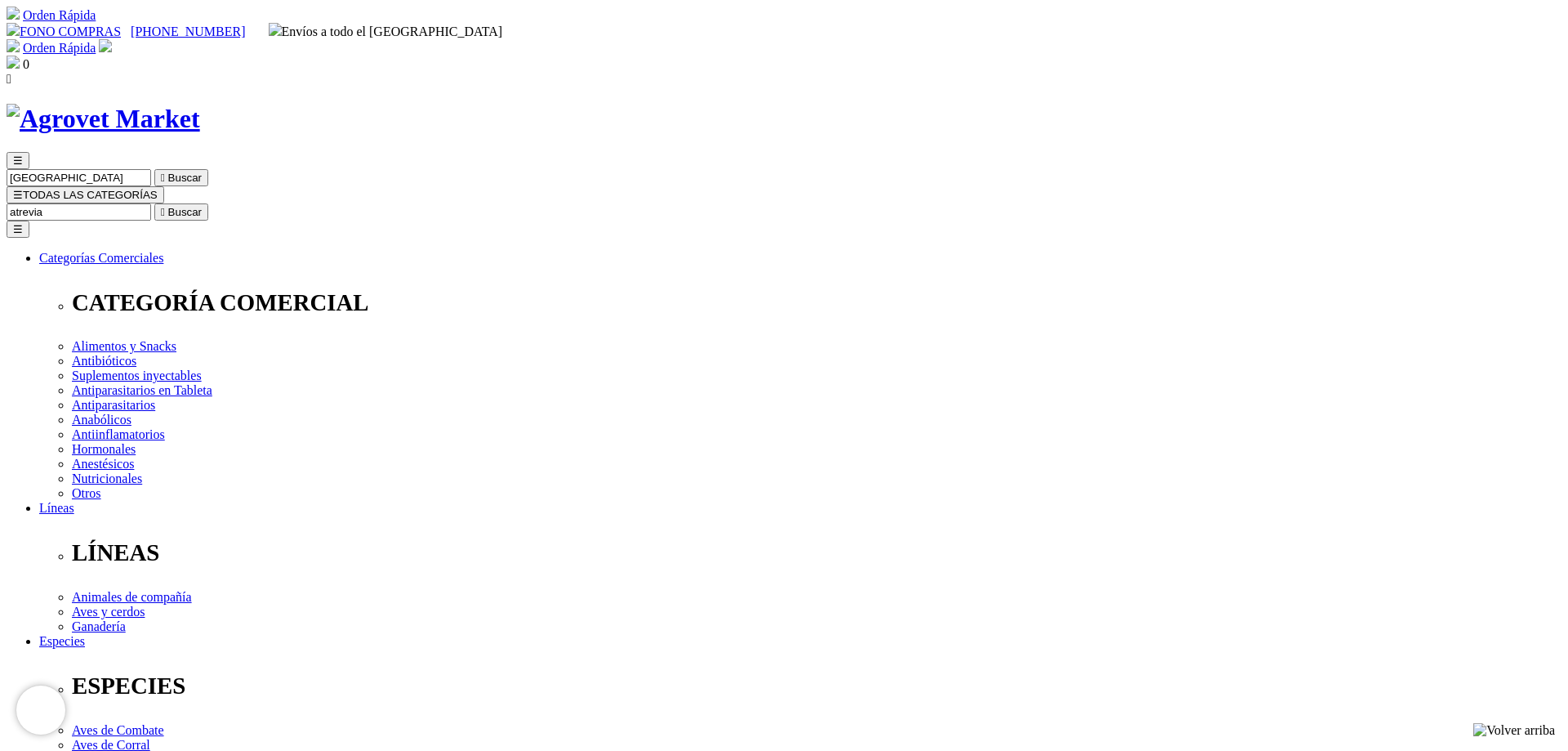
type input "atrevia"
click at [154, 203] on button " Buscar" at bounding box center [181, 212] width 54 height 17
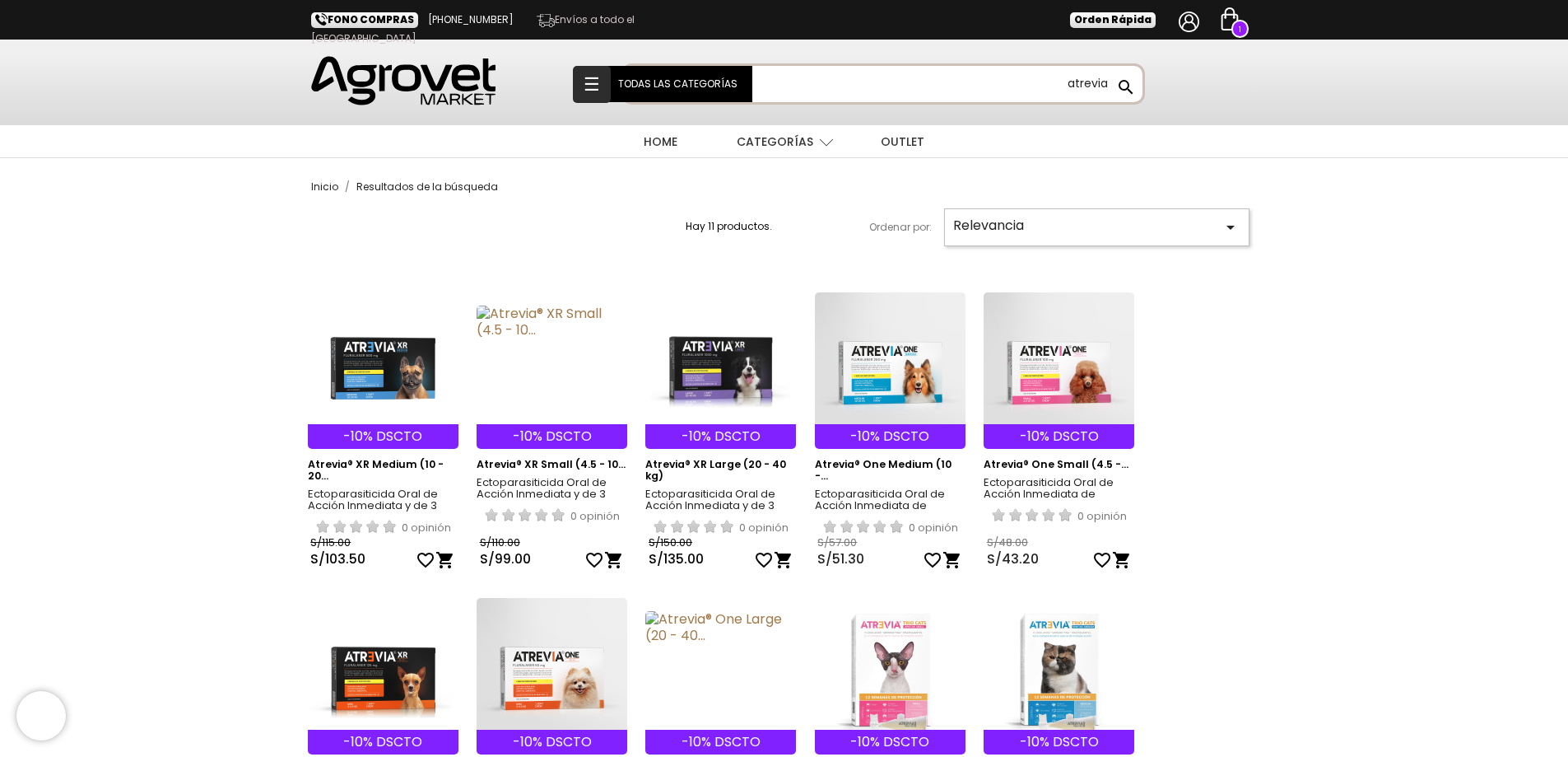
click at [1106, 80] on input "atrevia" at bounding box center [882, 84] width 518 height 36
type input "atrevia 360"
click at [1111, 77] on button " Buscar" at bounding box center [1125, 87] width 30 height 21
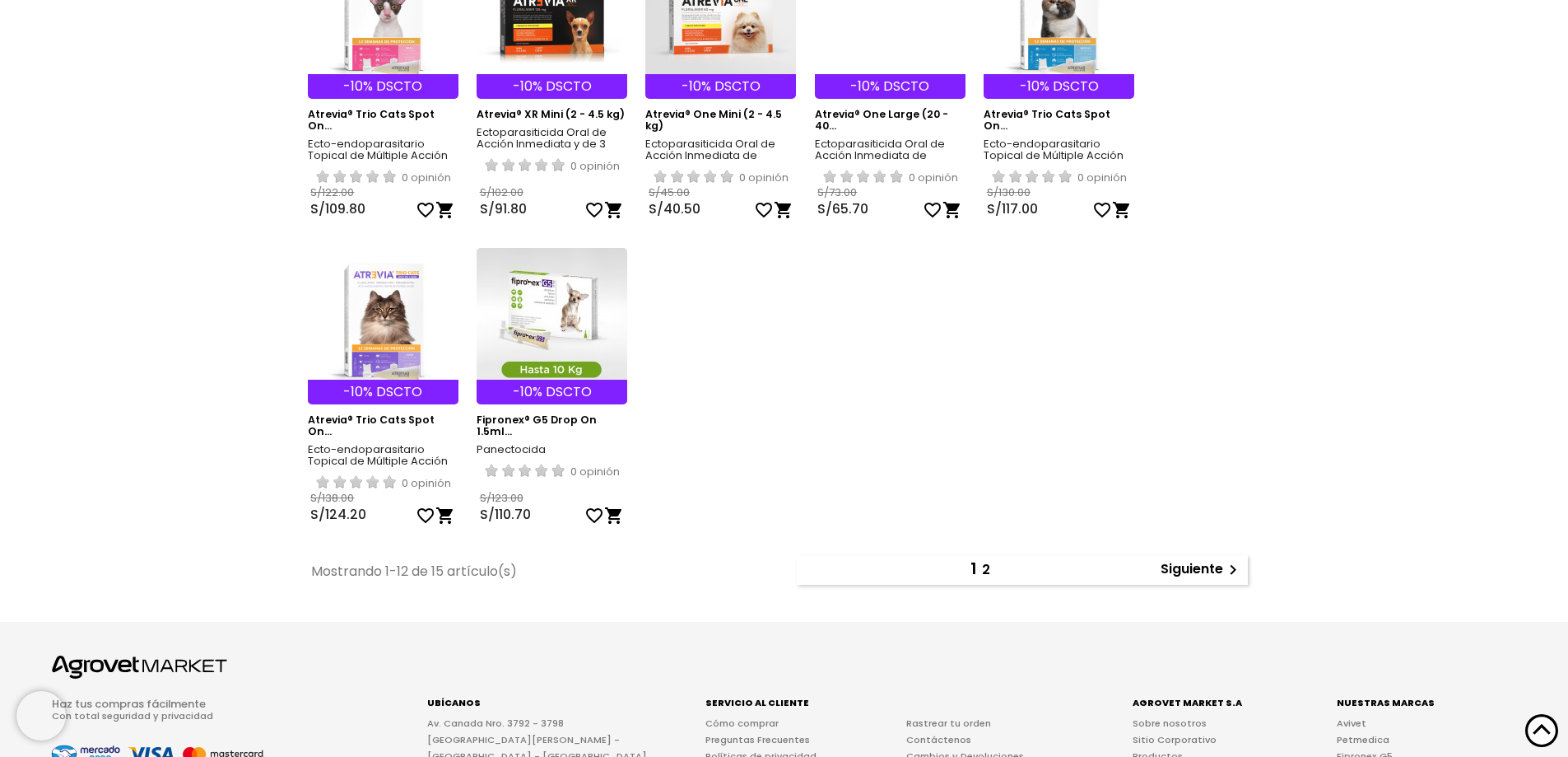
scroll to position [742, 0]
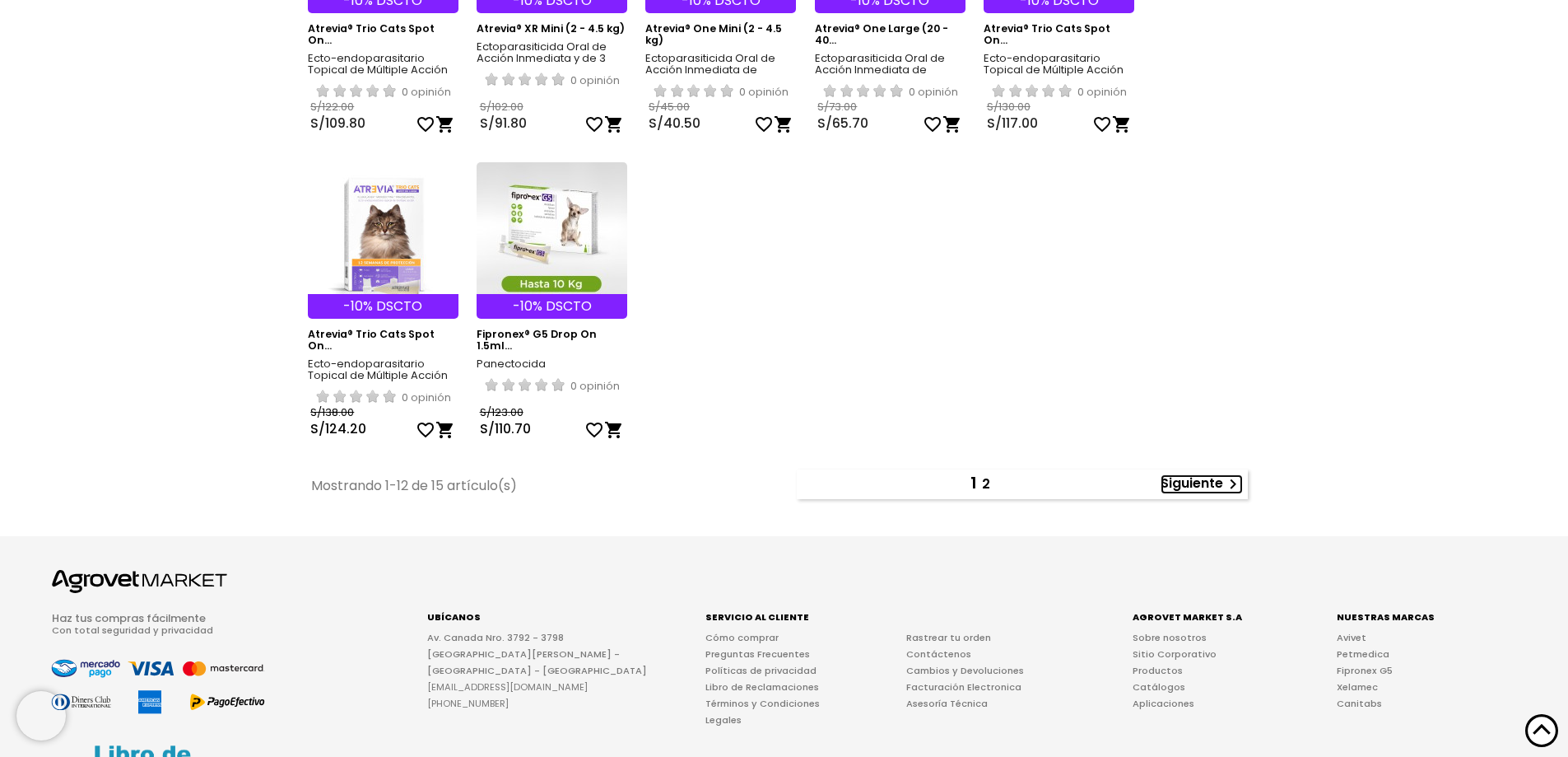
click at [1209, 484] on link "Siguiente " at bounding box center [1202, 484] width 82 height 20
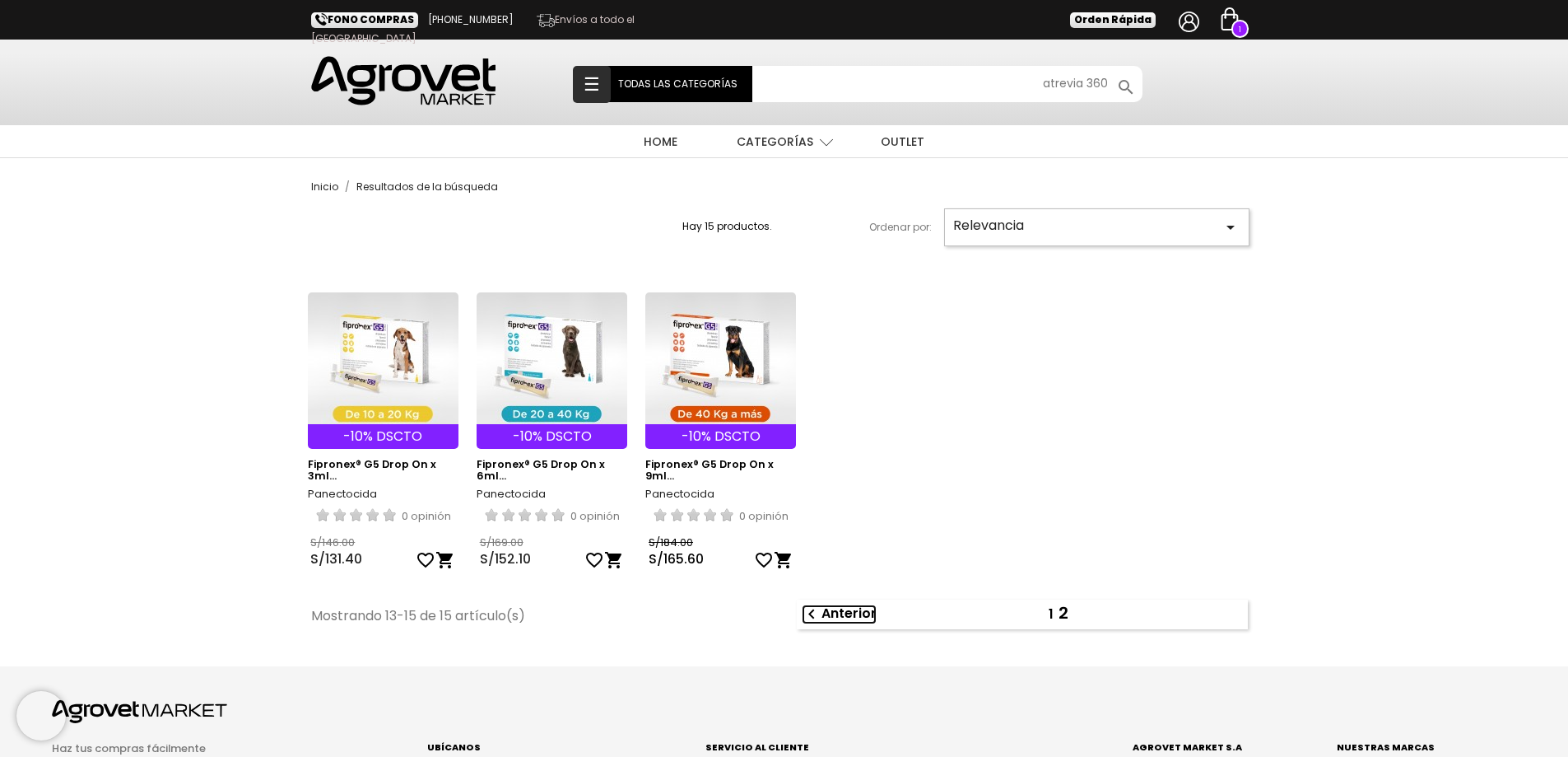
click at [867, 615] on link " Anterior" at bounding box center [839, 614] width 75 height 20
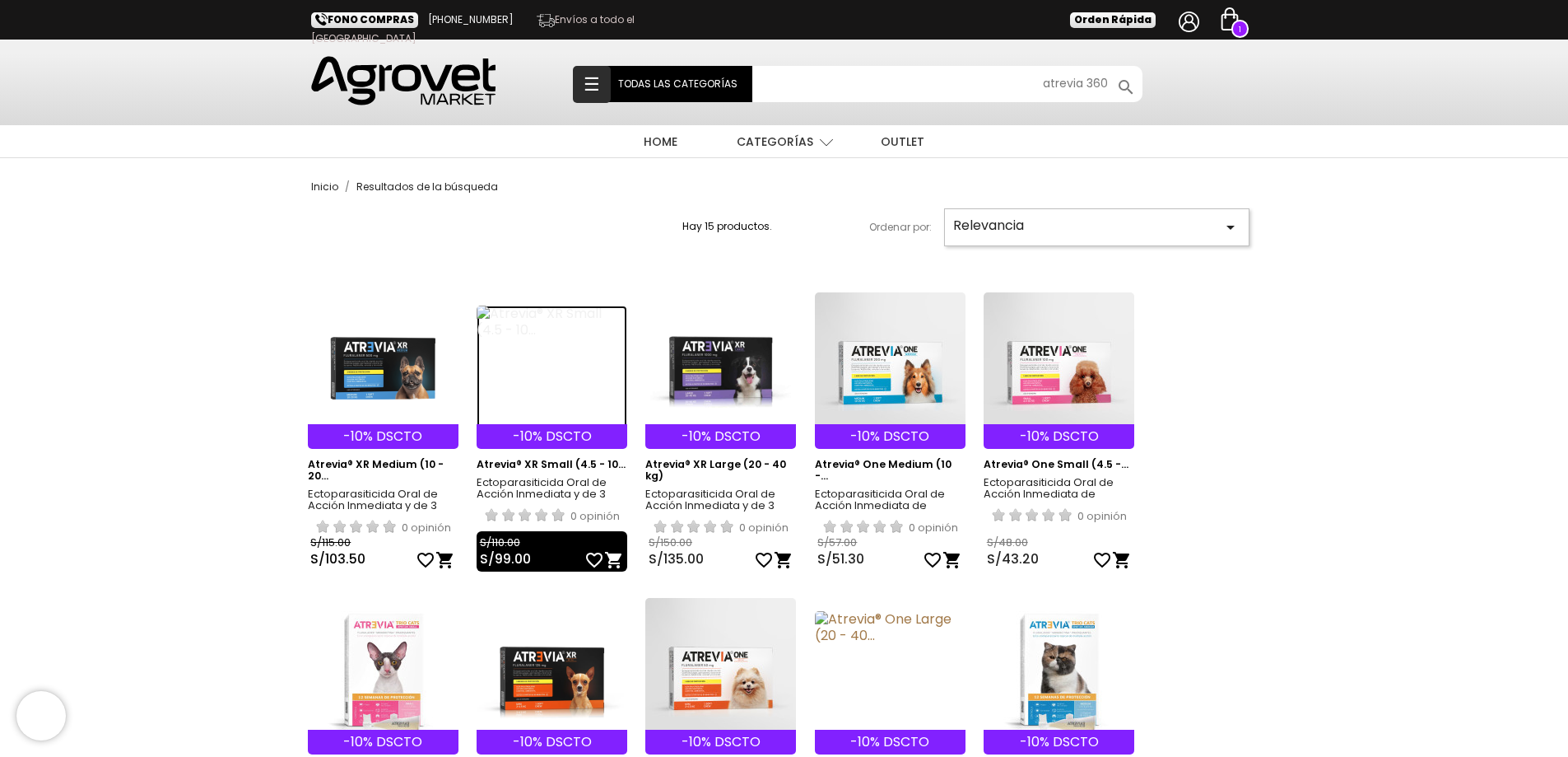
click at [542, 320] on img at bounding box center [552, 367] width 150 height 124
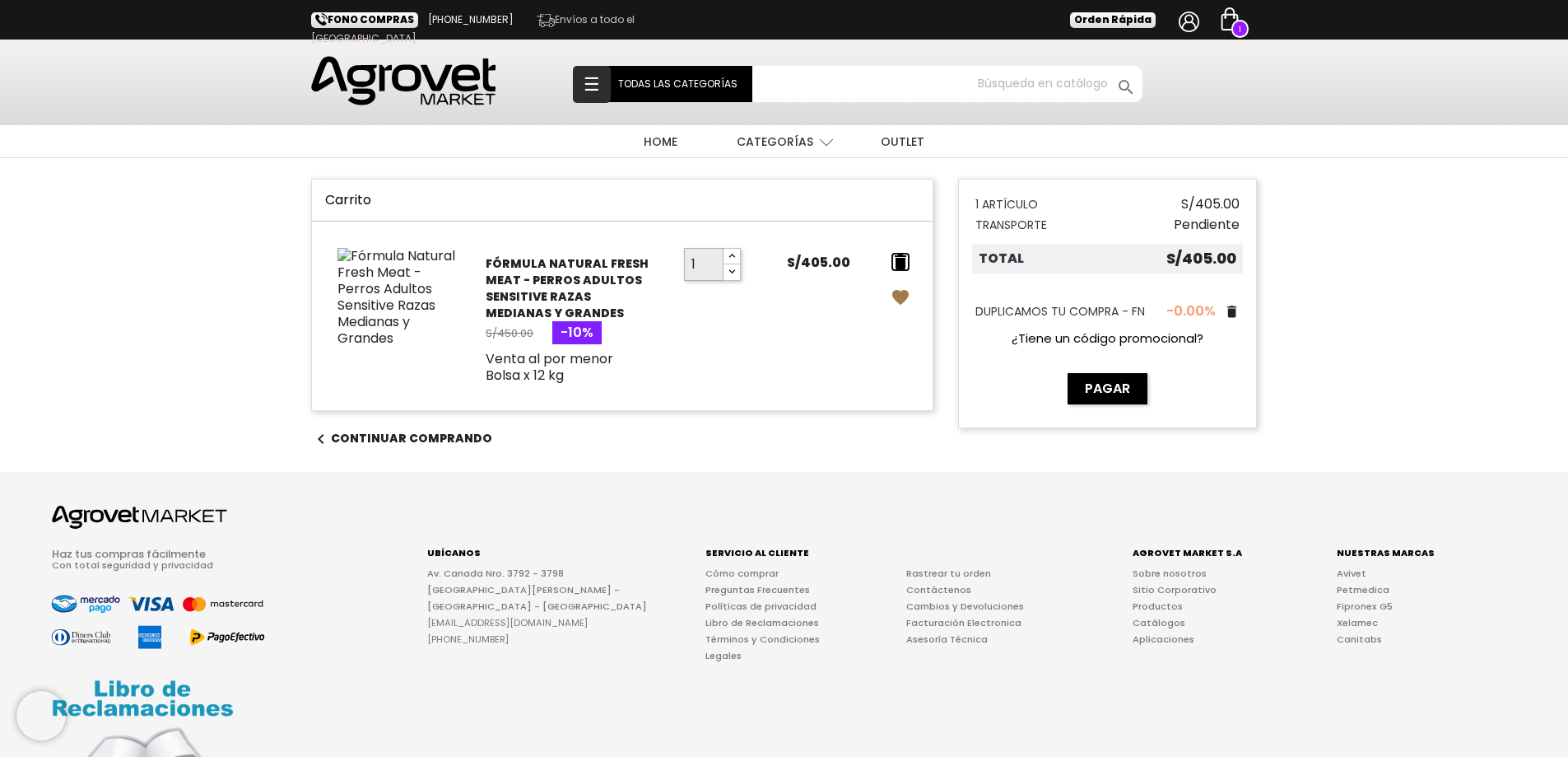
click at [903, 260] on icon "delete" at bounding box center [900, 262] width 20 height 20
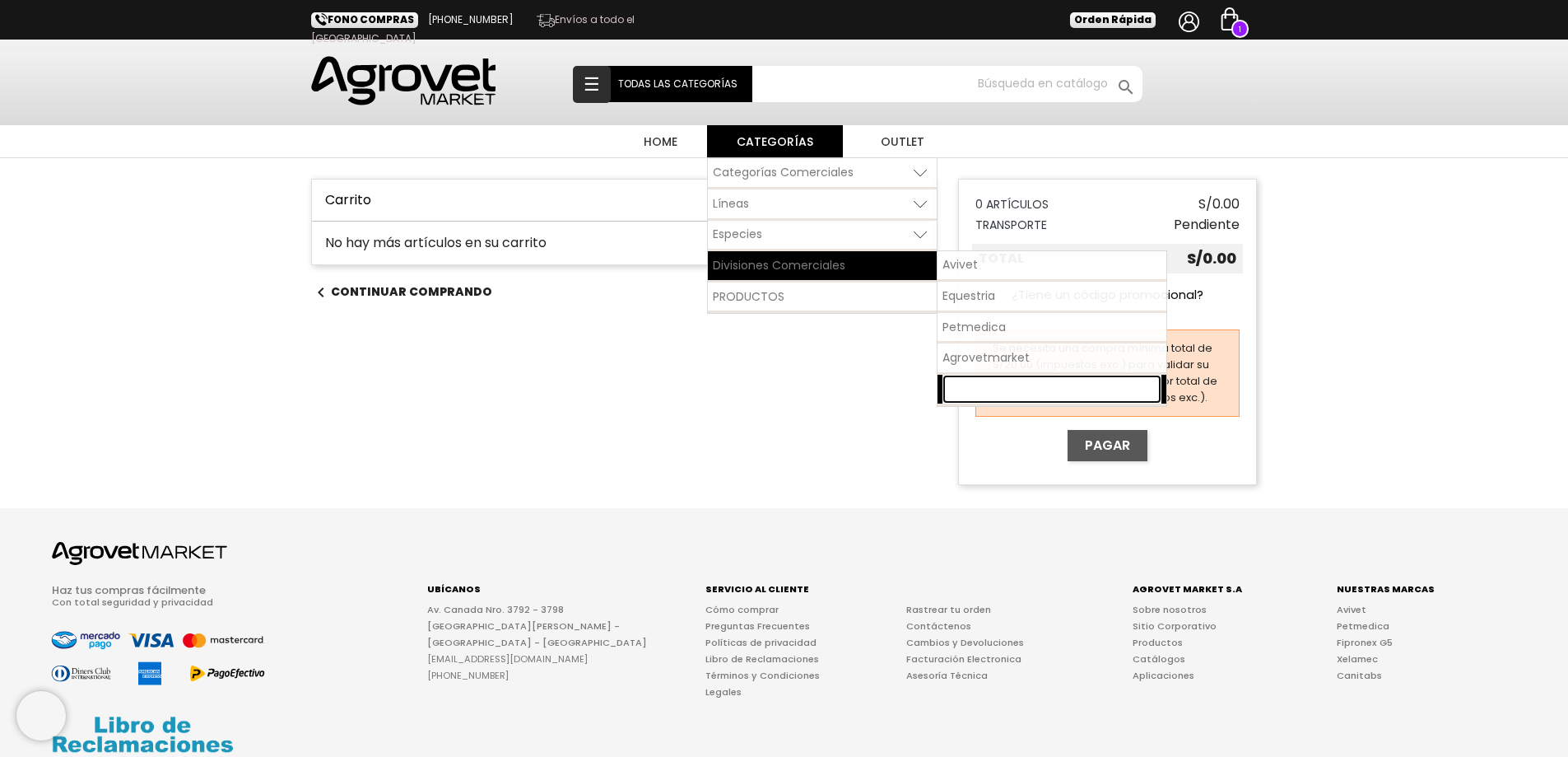
click at [975, 378] on link "Pet Nutriscience" at bounding box center [1052, 389] width 219 height 29
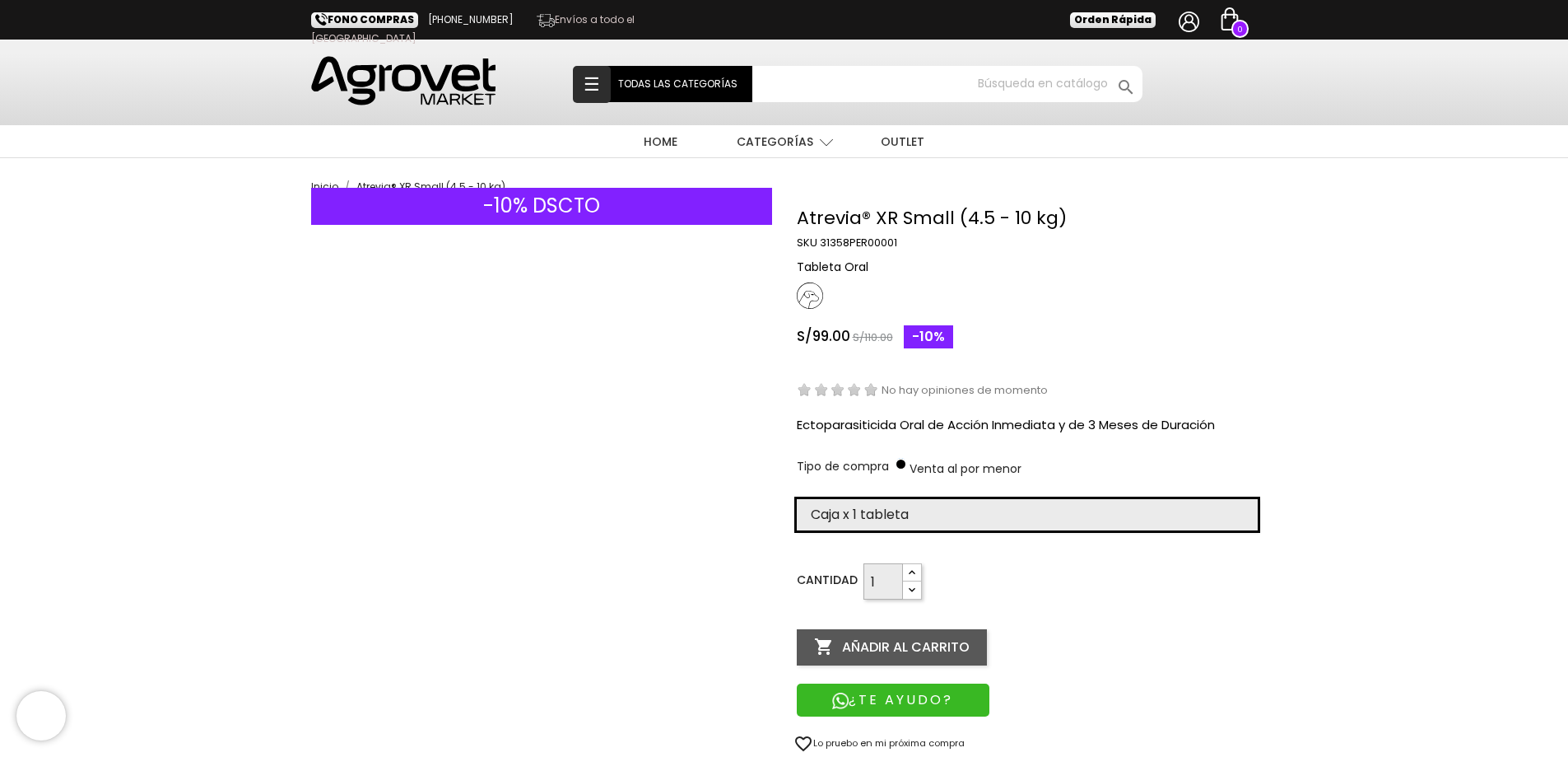
drag, startPoint x: 918, startPoint y: 514, endPoint x: 918, endPoint y: 529, distance: 15.0
click at [918, 514] on select "Elige la presentación comercial que deseas Caja x 1 tableta Caja x 4 tabletas" at bounding box center [1027, 515] width 461 height 32
select select "380"
click at [797, 499] on select "Elige la presentación comercial que deseas Caja x 1 tableta Caja x 4 tabletas" at bounding box center [1027, 515] width 461 height 32
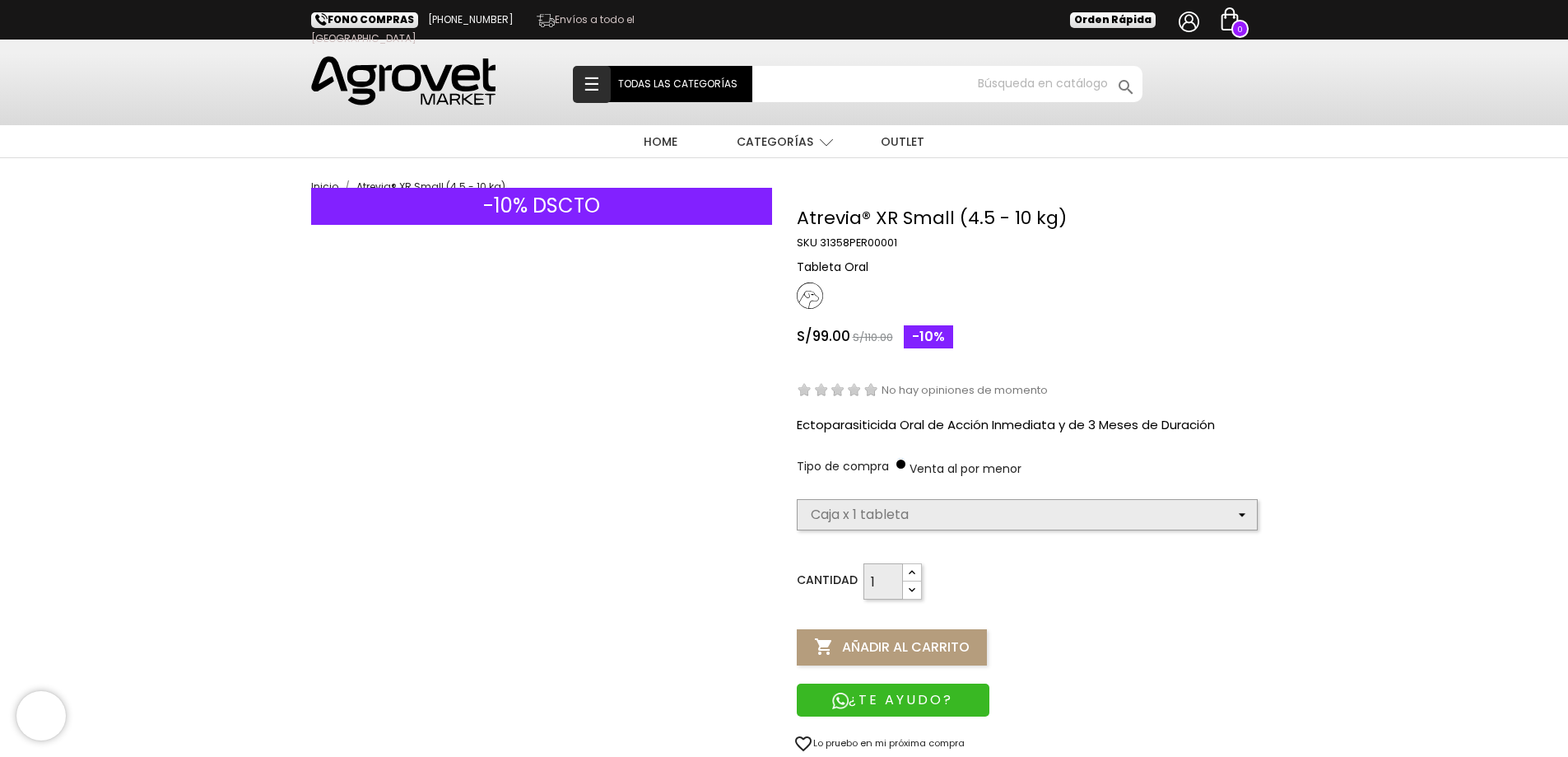
select select "380"
click at [850, 651] on button " Añadir al carrito" at bounding box center [892, 648] width 191 height 36
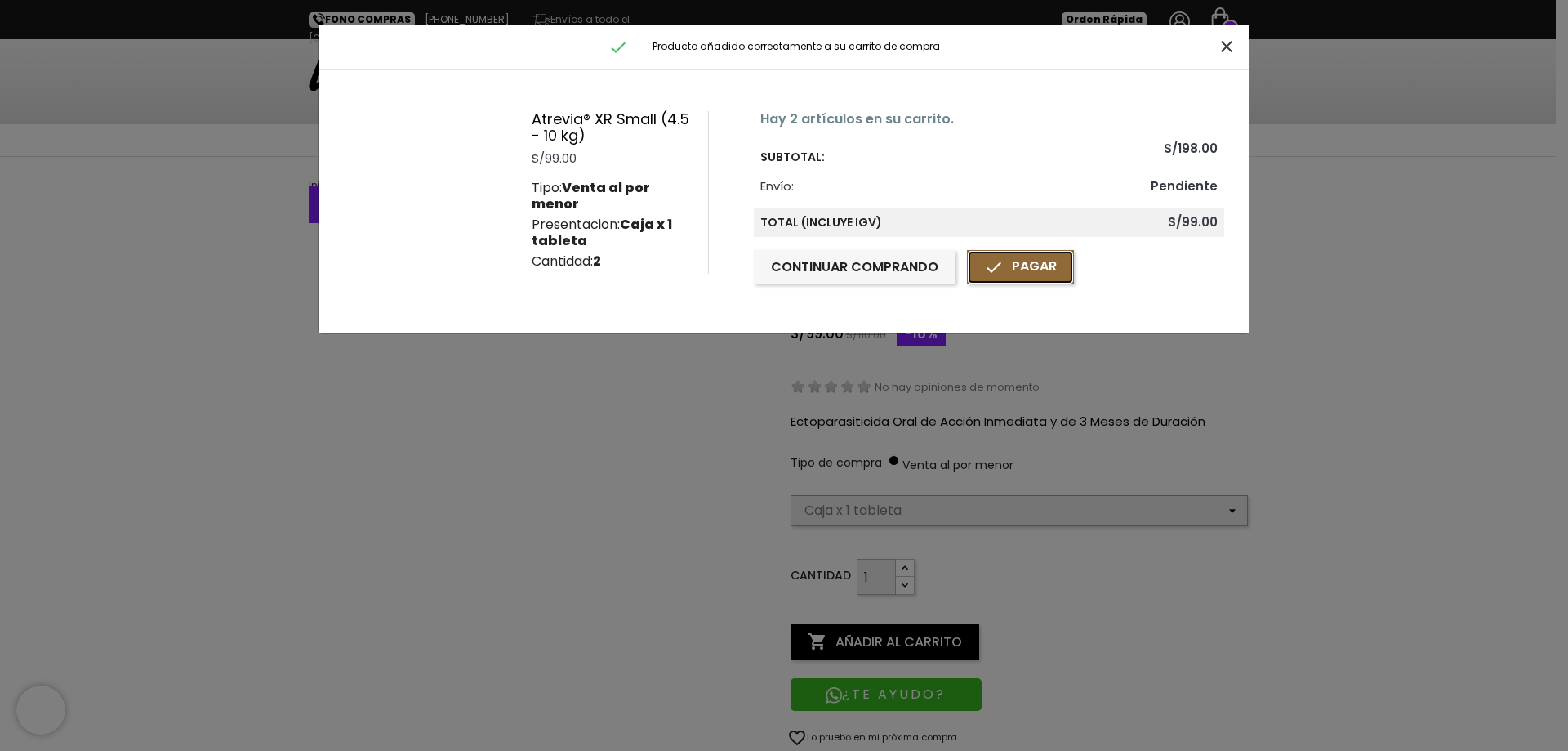
click at [1009, 259] on link " Pagar" at bounding box center [1021, 267] width 107 height 34
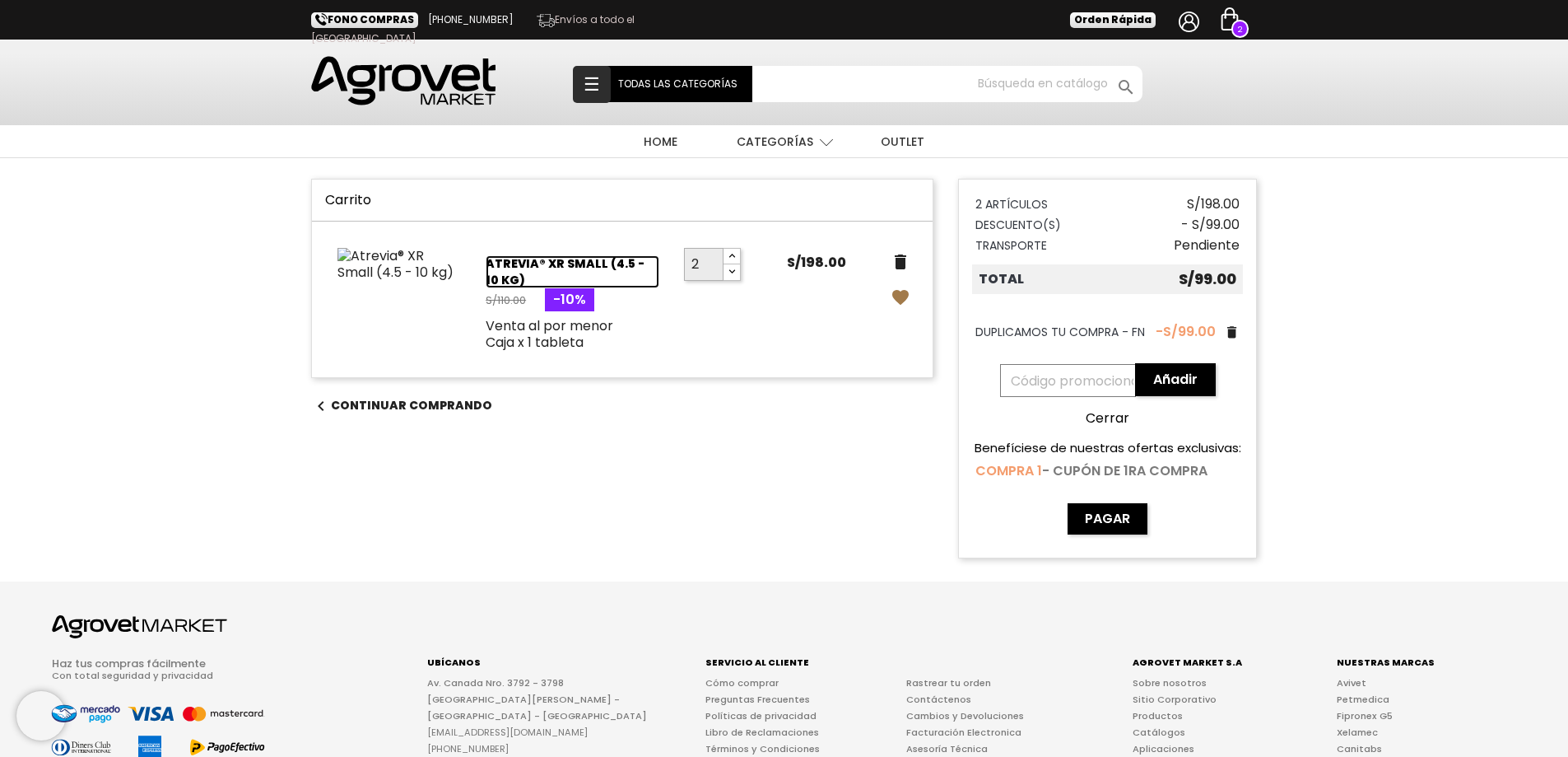
click at [500, 270] on link "Atrevia® XR Small (4.5 - 10 kg)" at bounding box center [572, 271] width 173 height 33
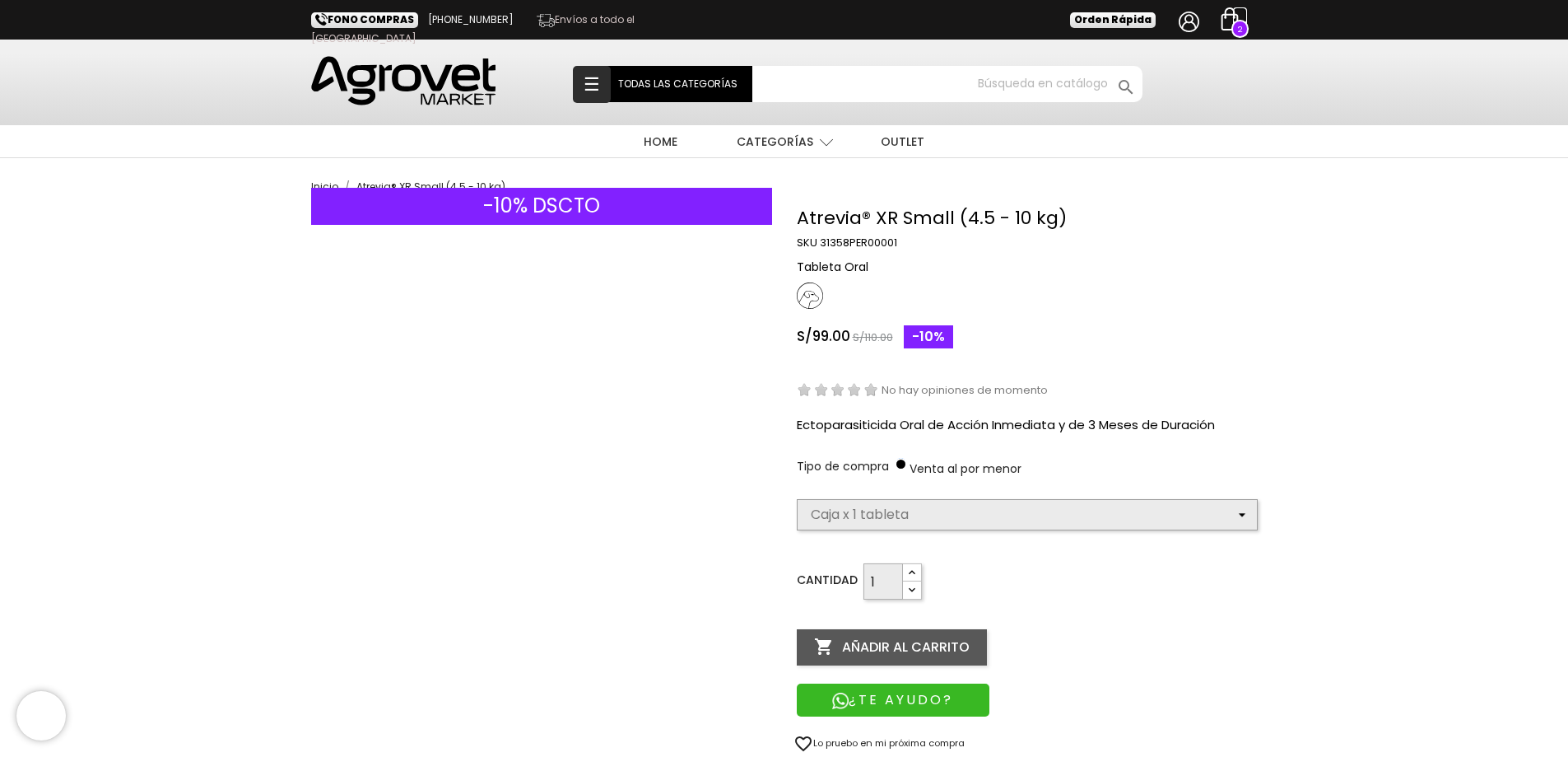
click at [1226, 28] on img at bounding box center [1230, 19] width 23 height 23
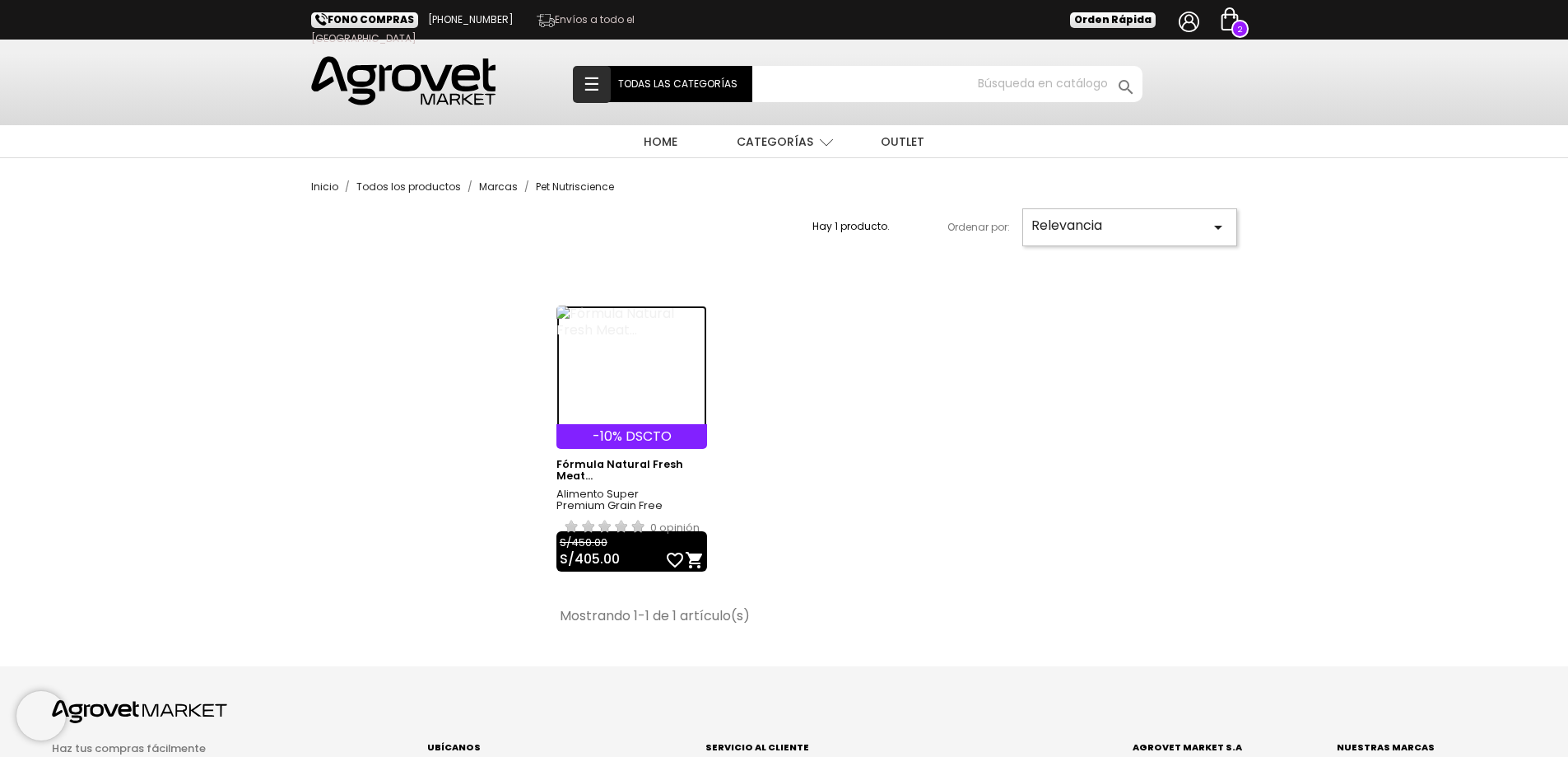
click at [618, 321] on img at bounding box center [631, 367] width 150 height 124
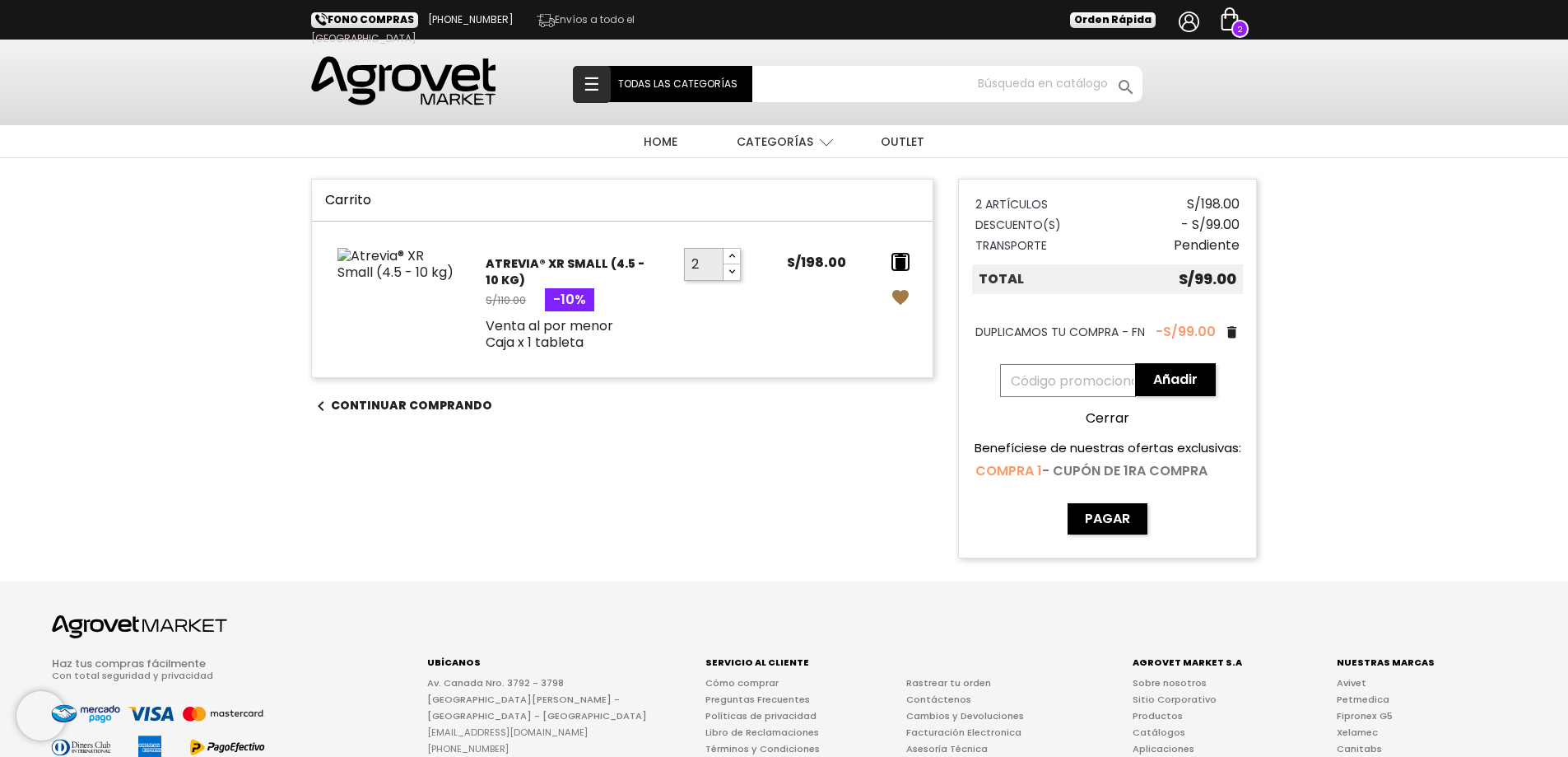
click at [899, 255] on icon "delete" at bounding box center [900, 262] width 20 height 20
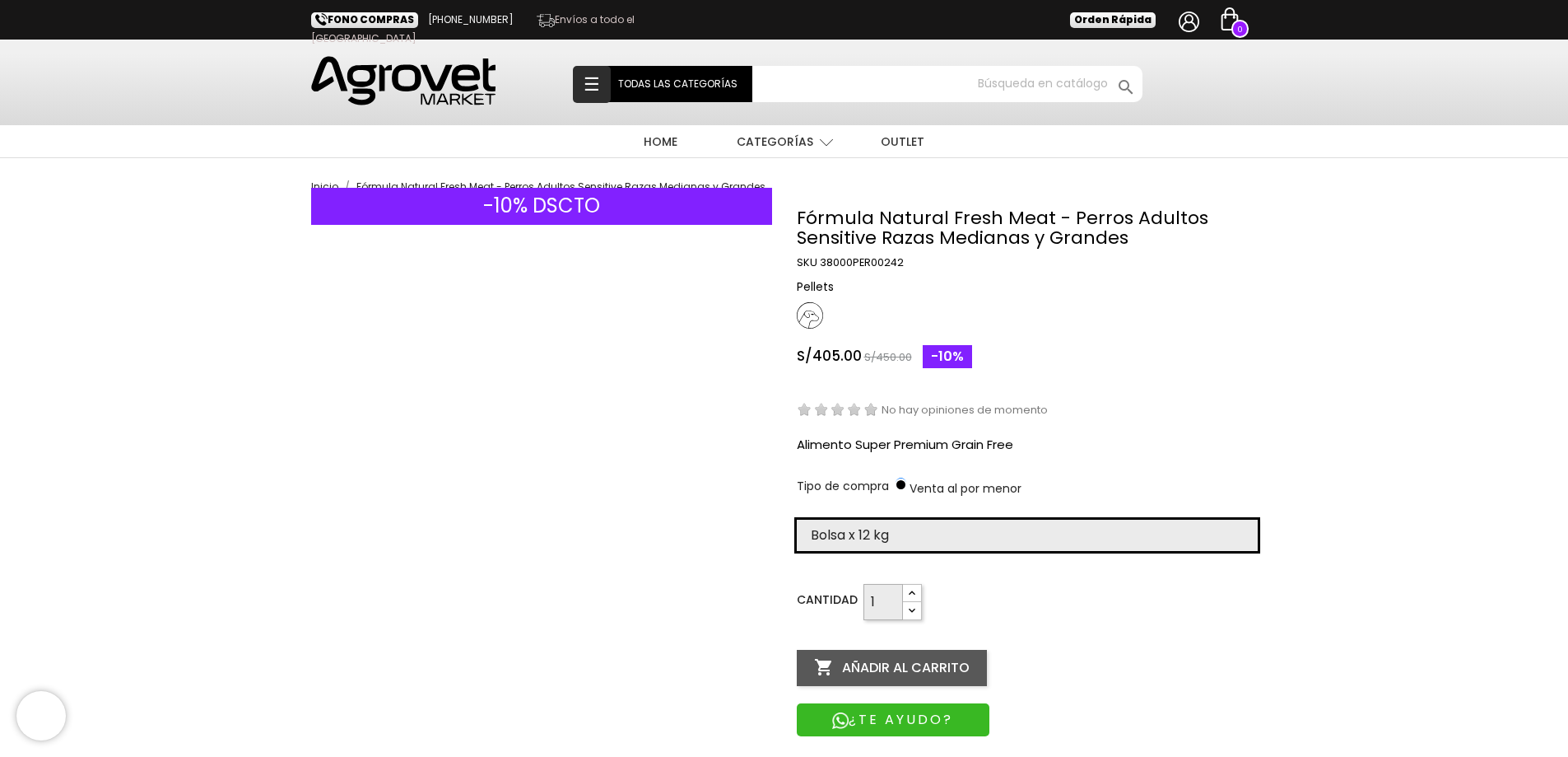
click at [929, 534] on select "Elige la presentación comercial que deseas Bolsa x 12 kg" at bounding box center [1027, 535] width 461 height 32
select select "385"
click at [797, 519] on select "Elige la presentación comercial que deseas Bolsa x 12 kg" at bounding box center [1027, 535] width 461 height 32
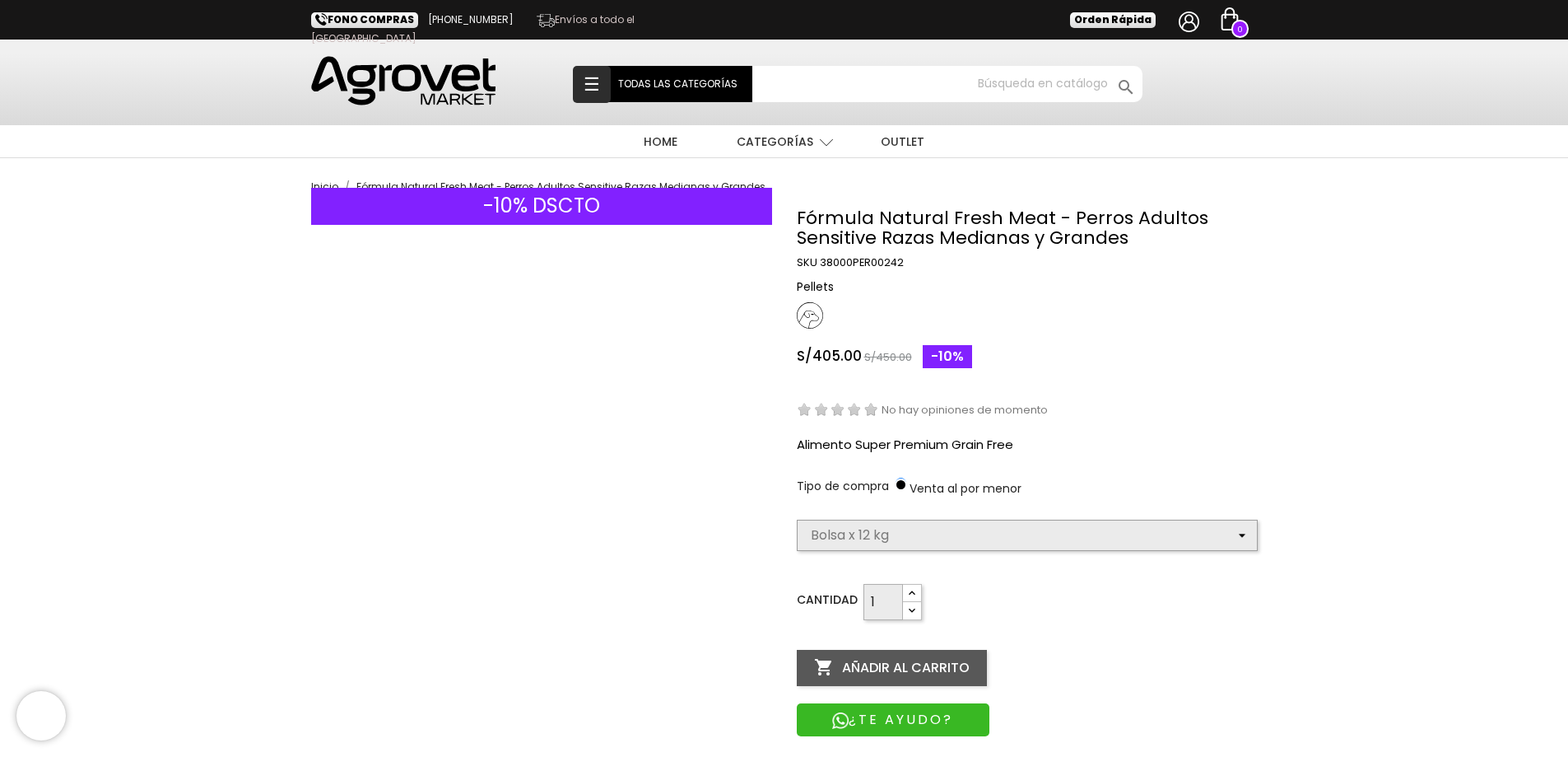
select select "385"
click at [901, 670] on button " Añadir al carrito" at bounding box center [892, 668] width 191 height 36
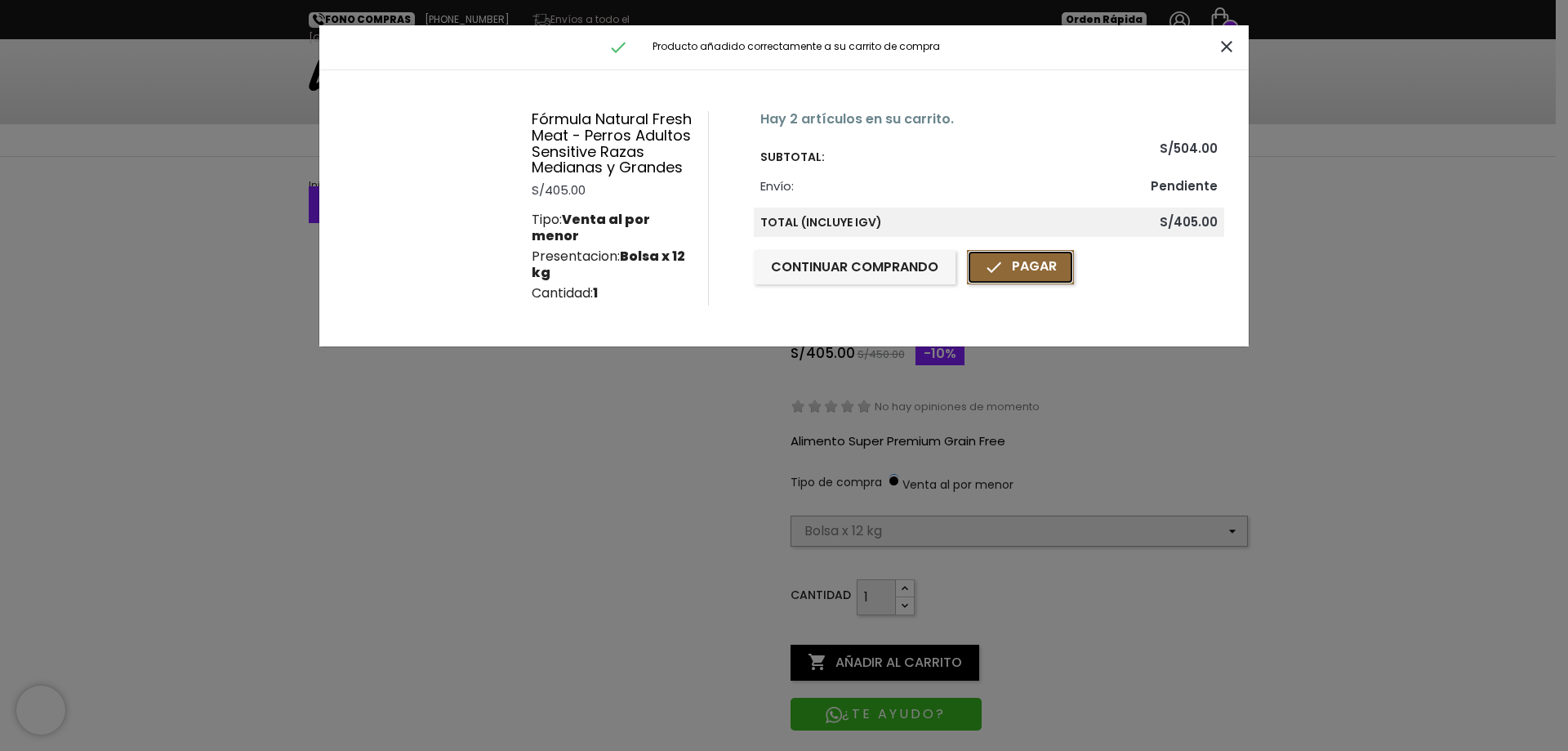
click at [1018, 270] on link " Pagar" at bounding box center [1021, 267] width 107 height 34
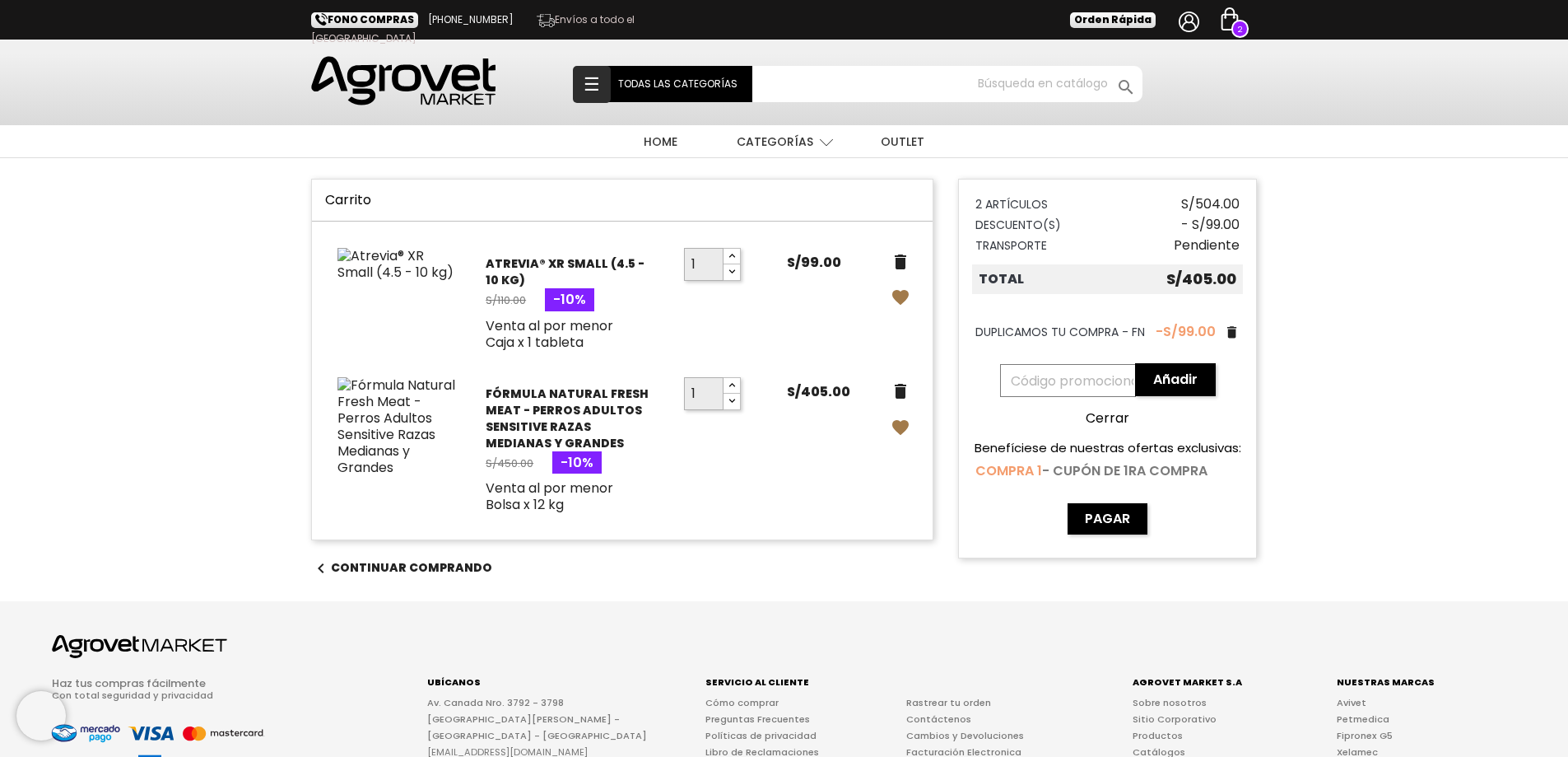
click at [1006, 470] on span "COMPRA 1" at bounding box center [1009, 470] width 67 height 19
type input "COMPRA 1"
click at [1199, 378] on button "Añadir" at bounding box center [1175, 379] width 80 height 33
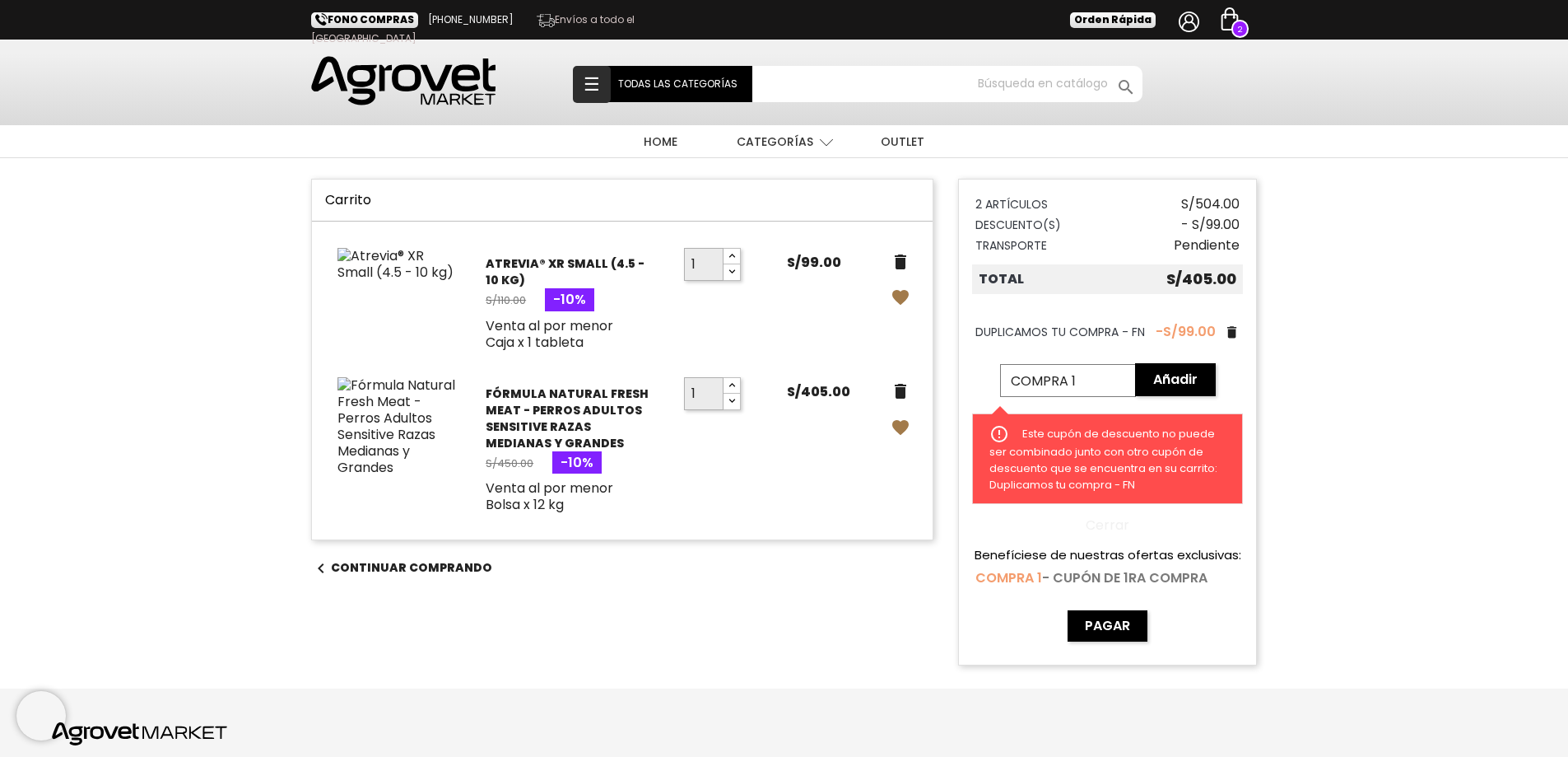
click at [1105, 523] on link "Cerrar" at bounding box center [1107, 525] width 271 height 16
